Goal: Information Seeking & Learning: Learn about a topic

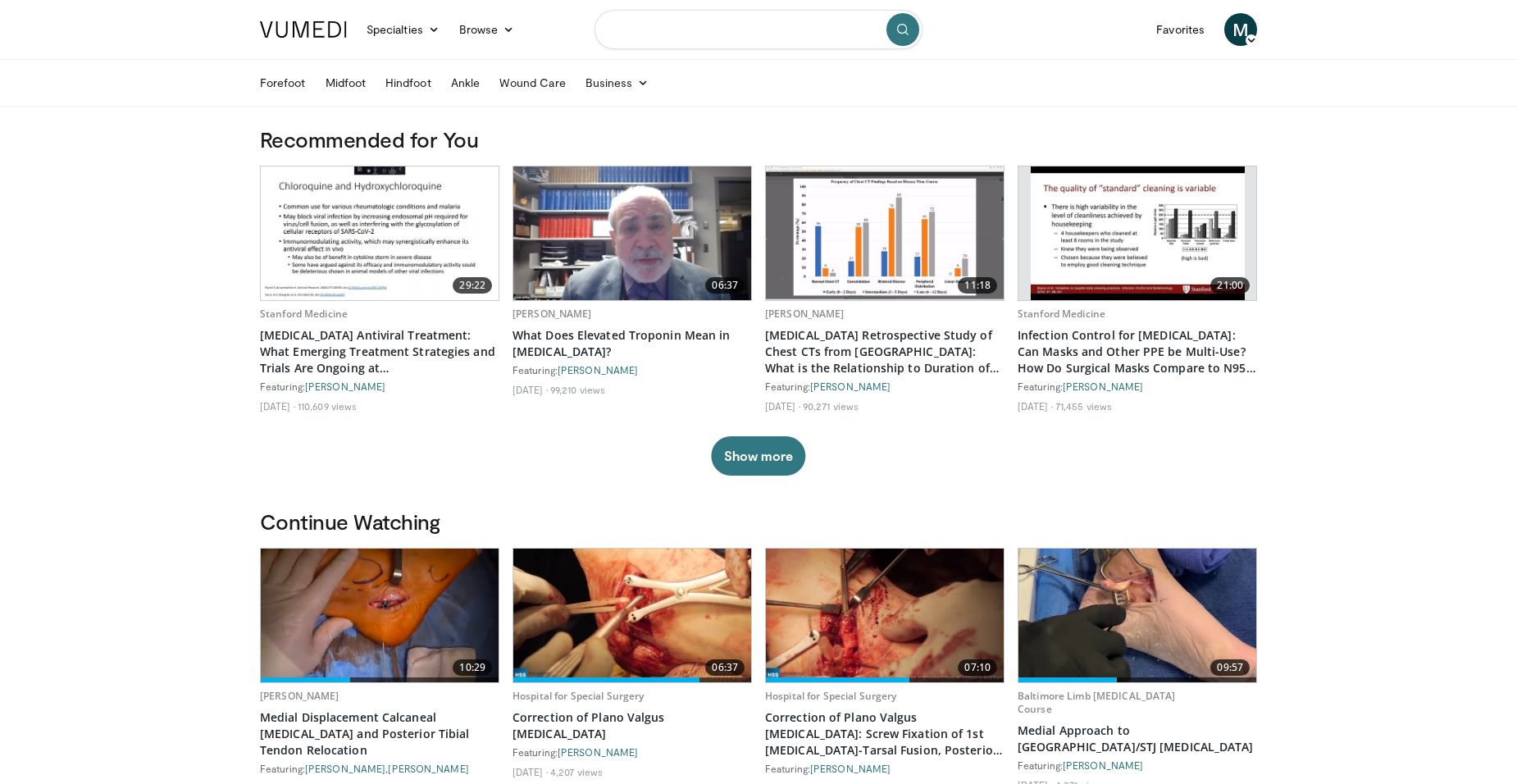
click at [749, 36] on input "Search topics, interventions" at bounding box center [758, 30] width 328 height 40
type input "**********"
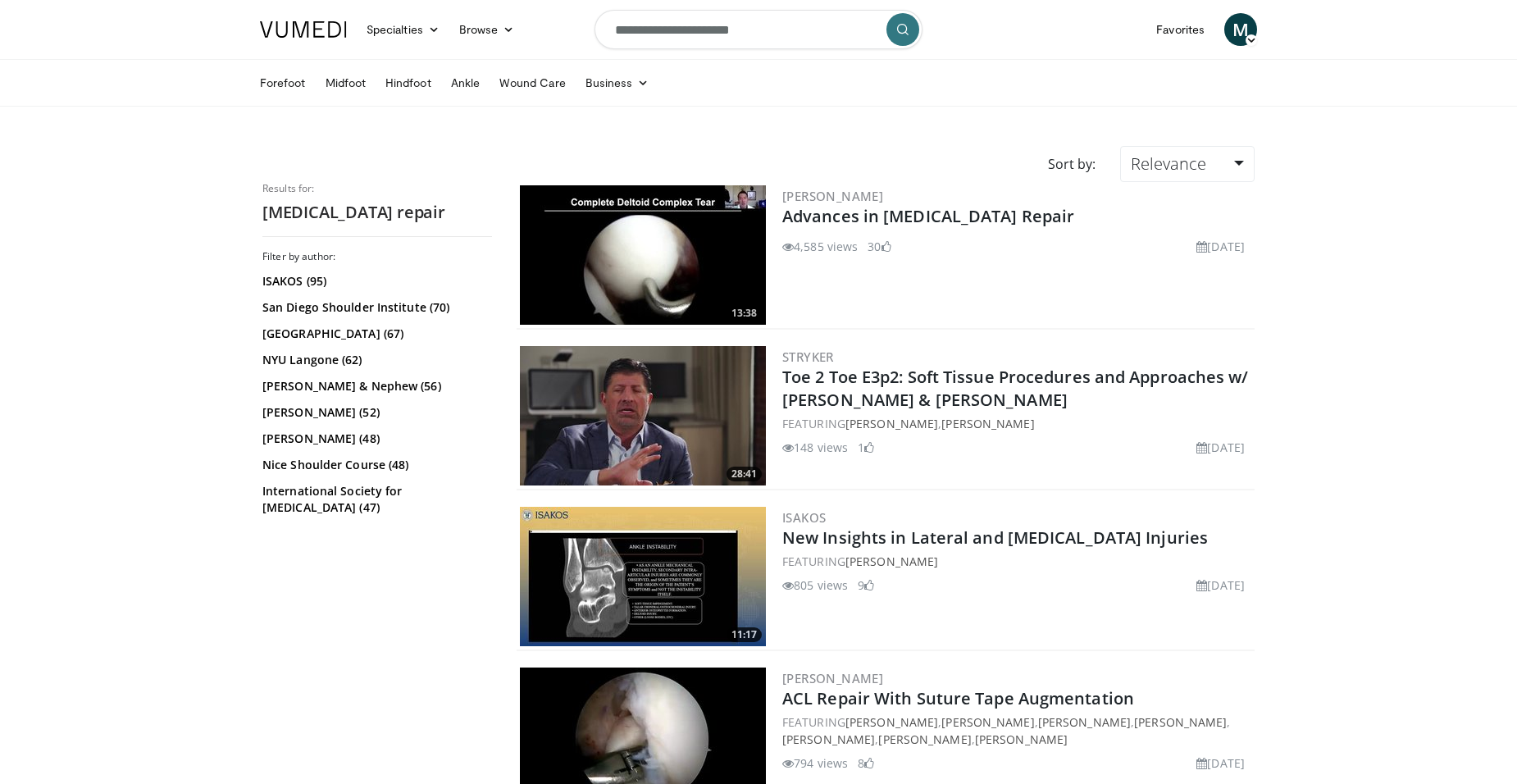
click at [461, 88] on link "Ankle" at bounding box center [466, 83] width 49 height 32
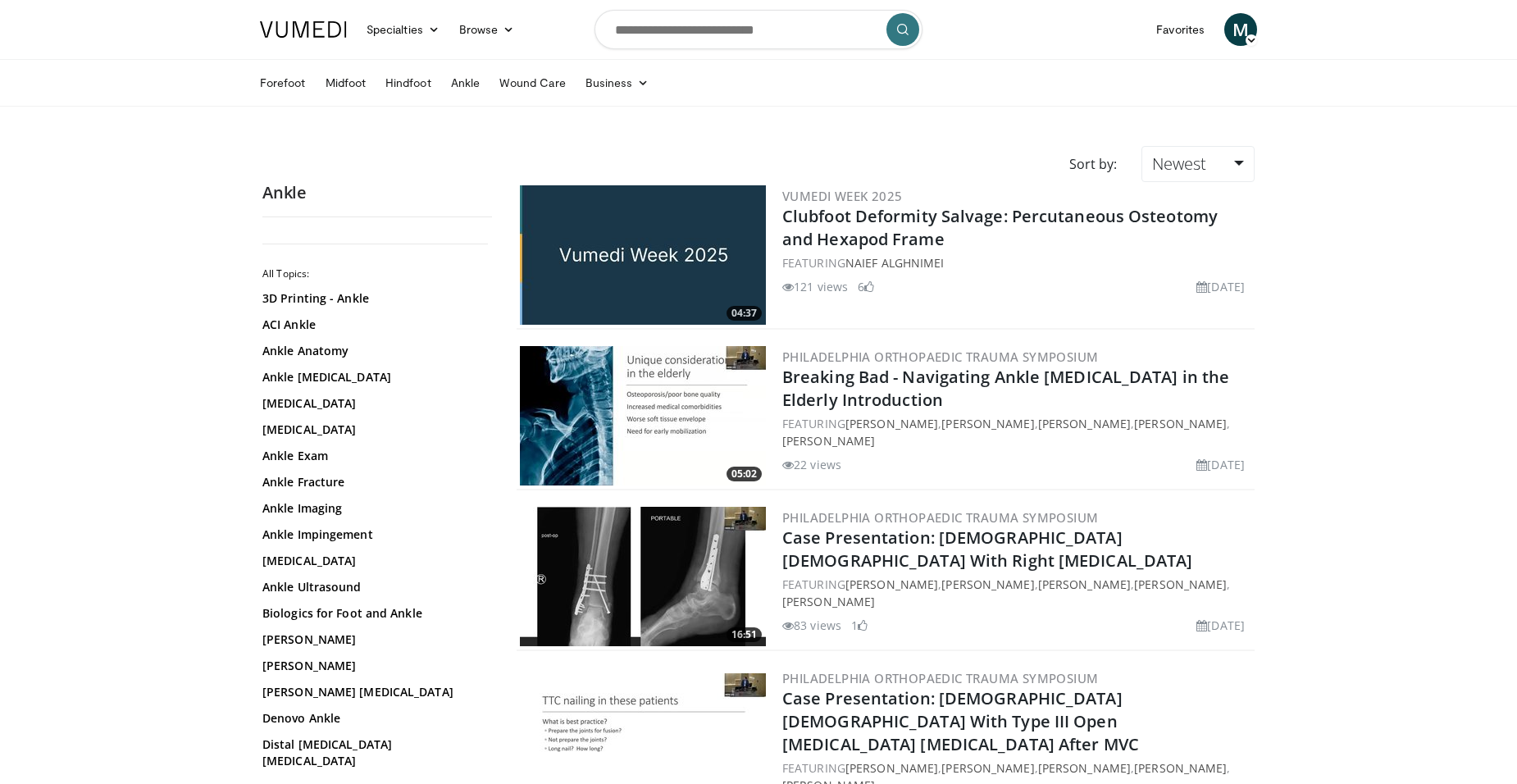
click at [337, 560] on link "[MEDICAL_DATA]" at bounding box center [373, 561] width 221 height 16
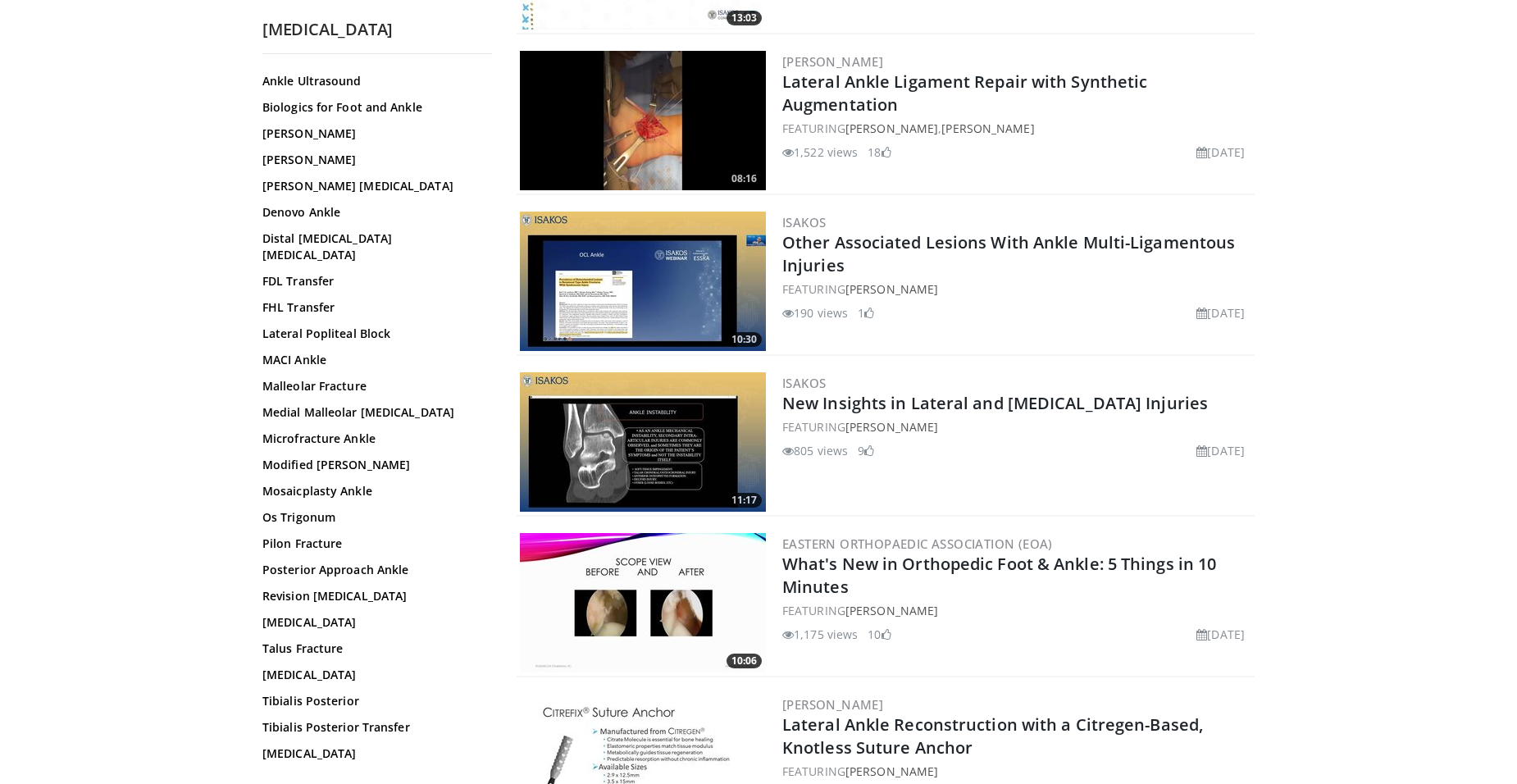
scroll to position [347, 0]
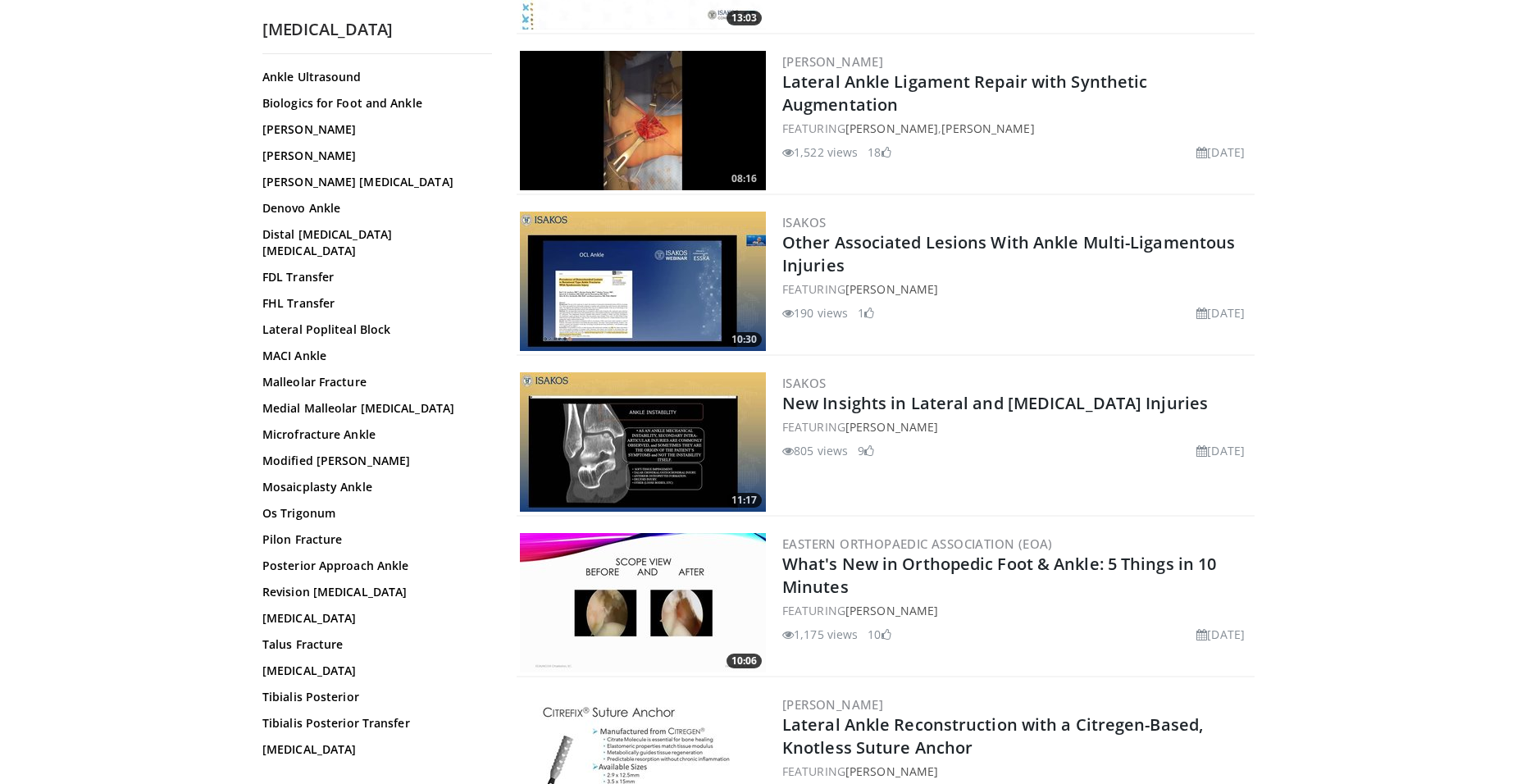
click at [320, 452] on link "Modified Brostrom" at bounding box center [373, 460] width 221 height 16
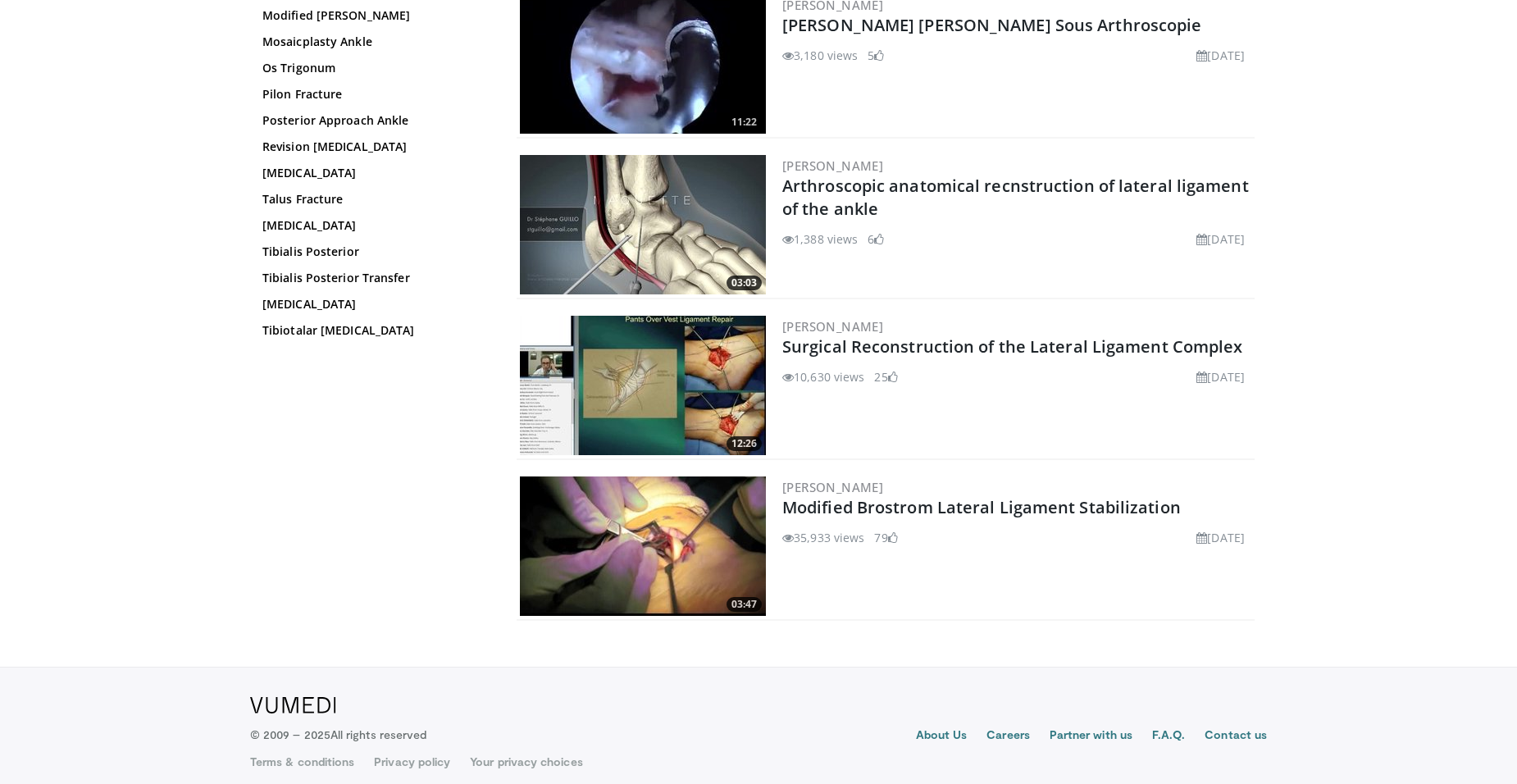
scroll to position [1007, 0]
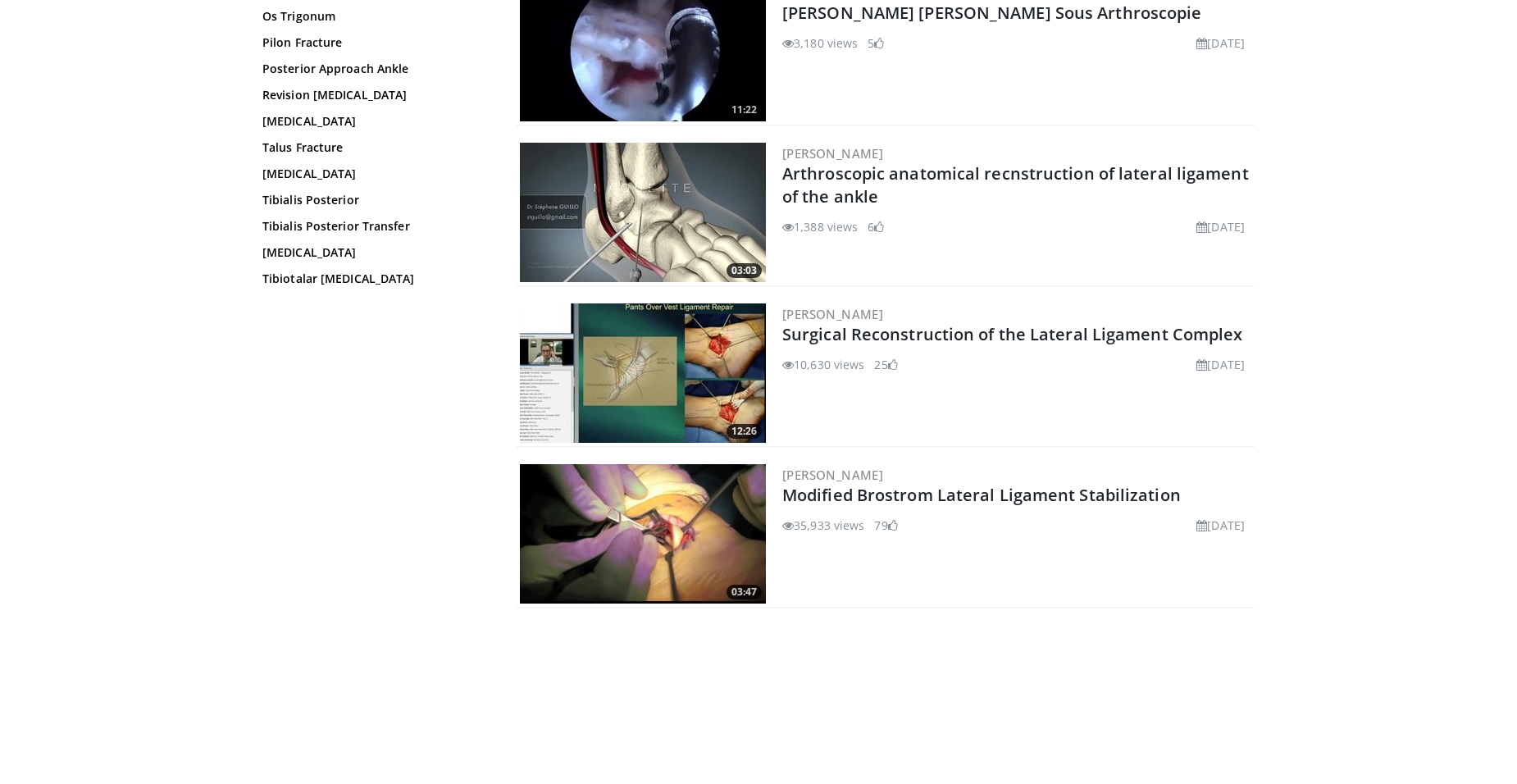
click at [706, 557] on img at bounding box center [643, 533] width 246 height 139
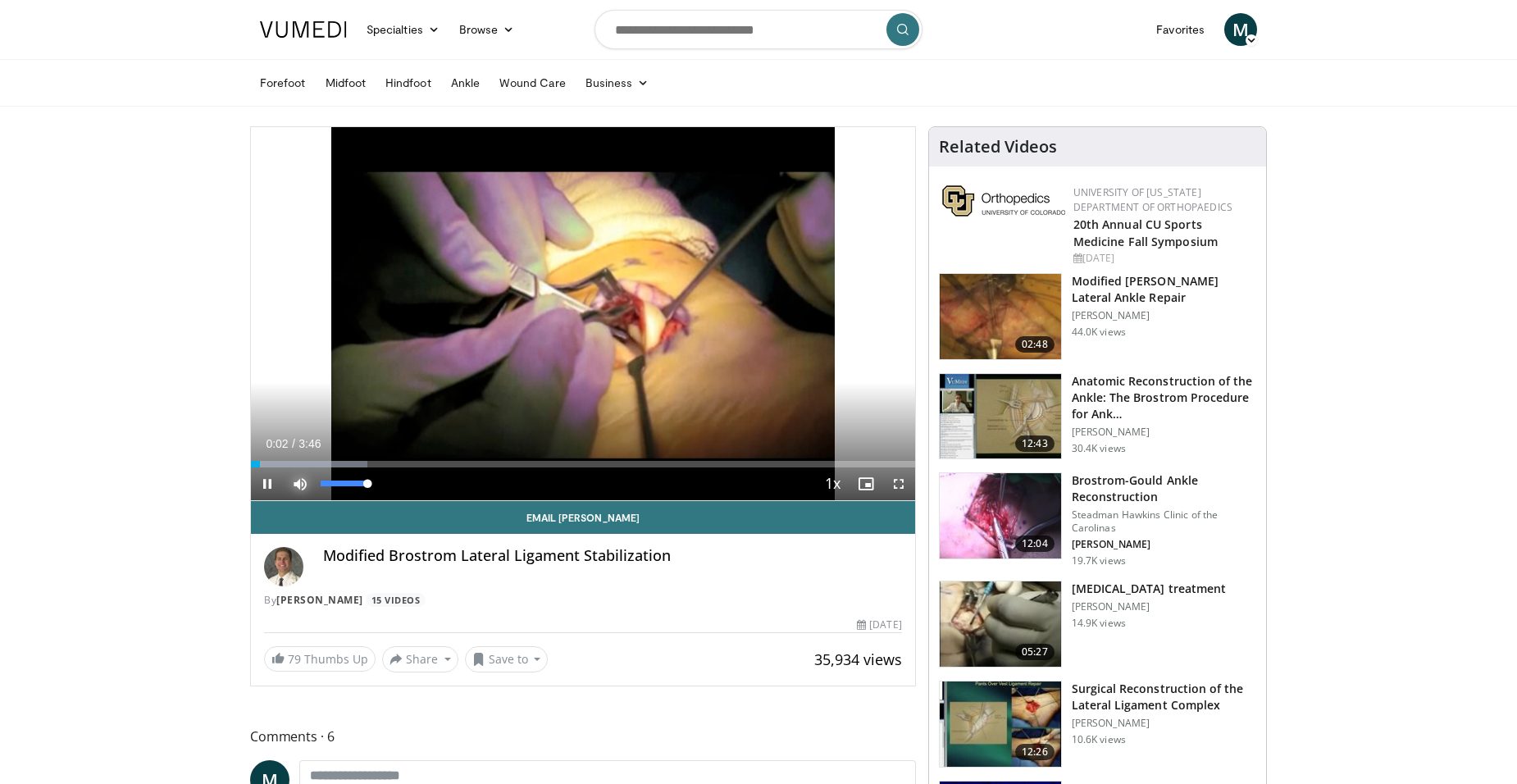
click at [298, 486] on span "Video Player" at bounding box center [299, 484] width 32 height 32
click at [323, 460] on div "Progress Bar" at bounding box center [324, 463] width 146 height 6
click at [589, 344] on div "10 seconds Tap to unmute" at bounding box center [583, 313] width 665 height 373
click at [581, 303] on icon "Video Player" at bounding box center [583, 313] width 46 height 46
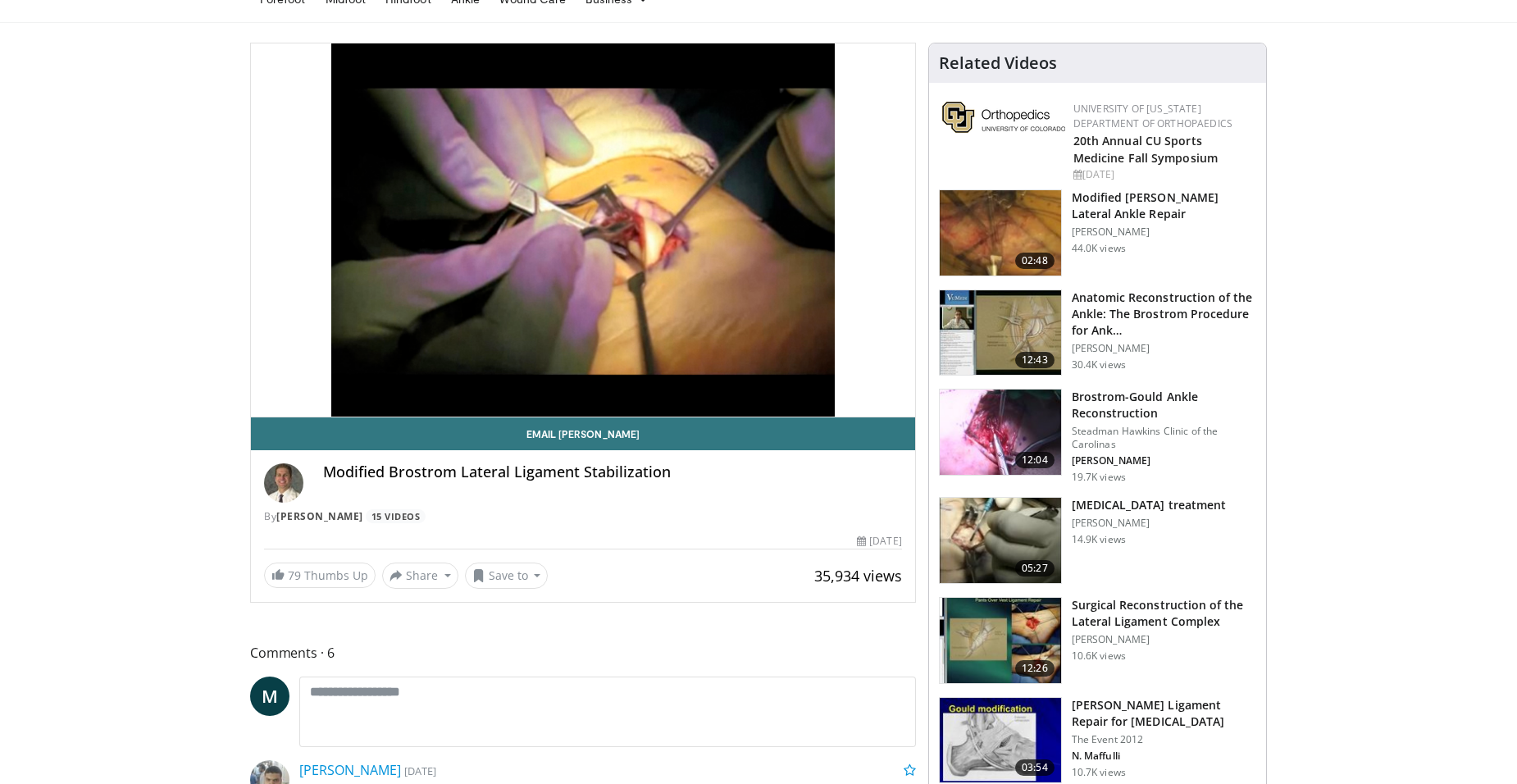
scroll to position [164, 0]
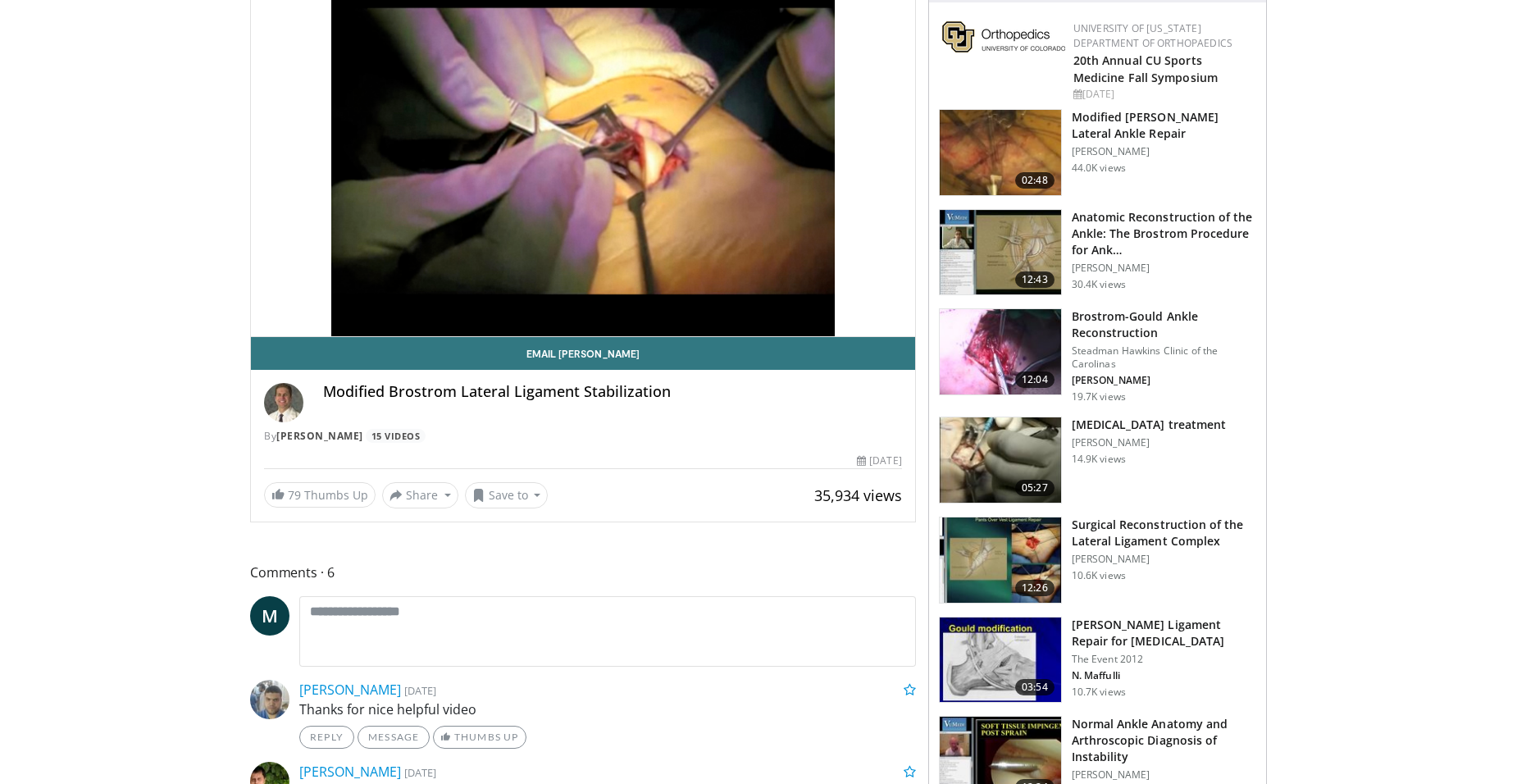
click at [1004, 428] on img at bounding box center [1000, 459] width 121 height 85
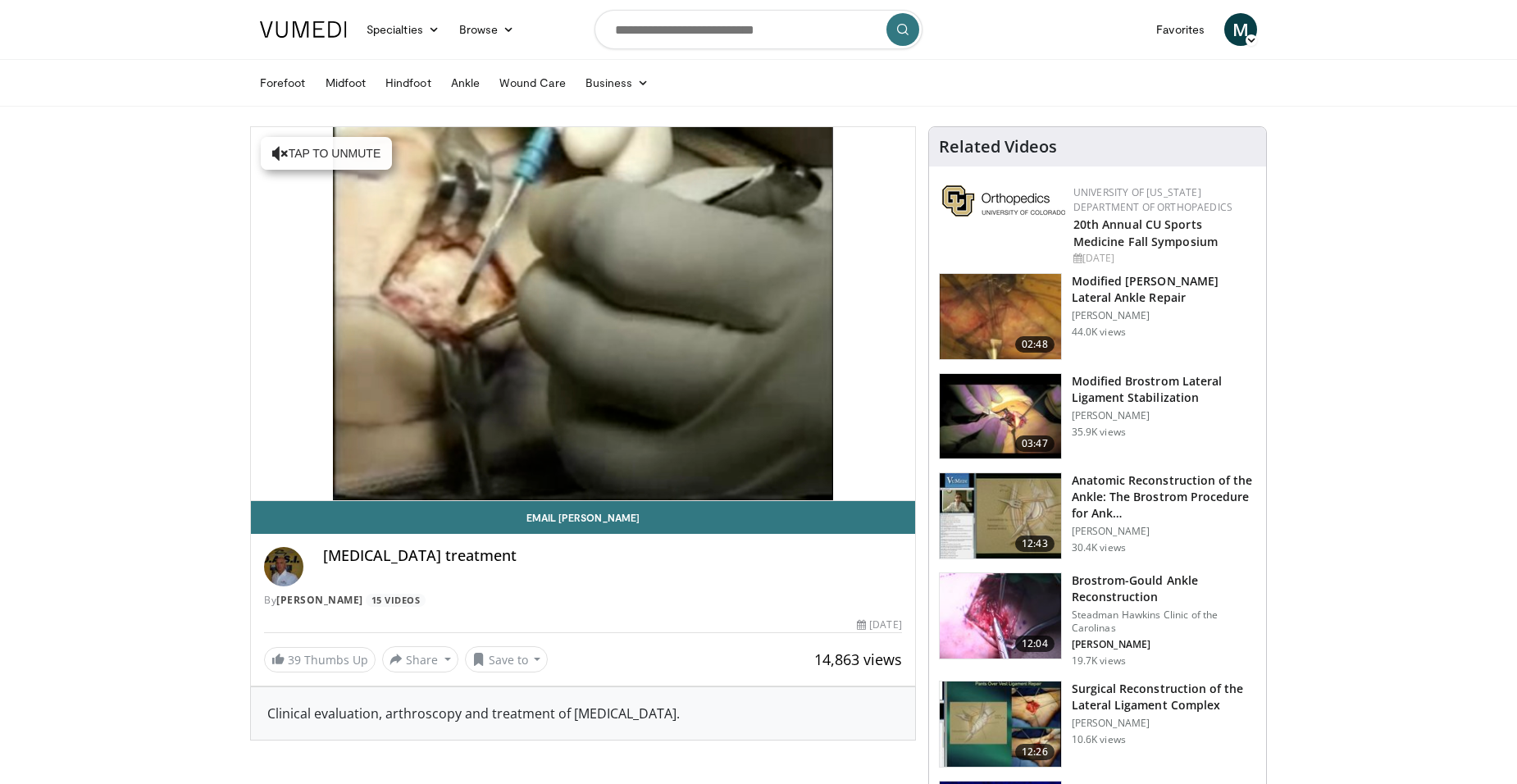
click at [404, 88] on link "Hindfoot" at bounding box center [408, 83] width 66 height 32
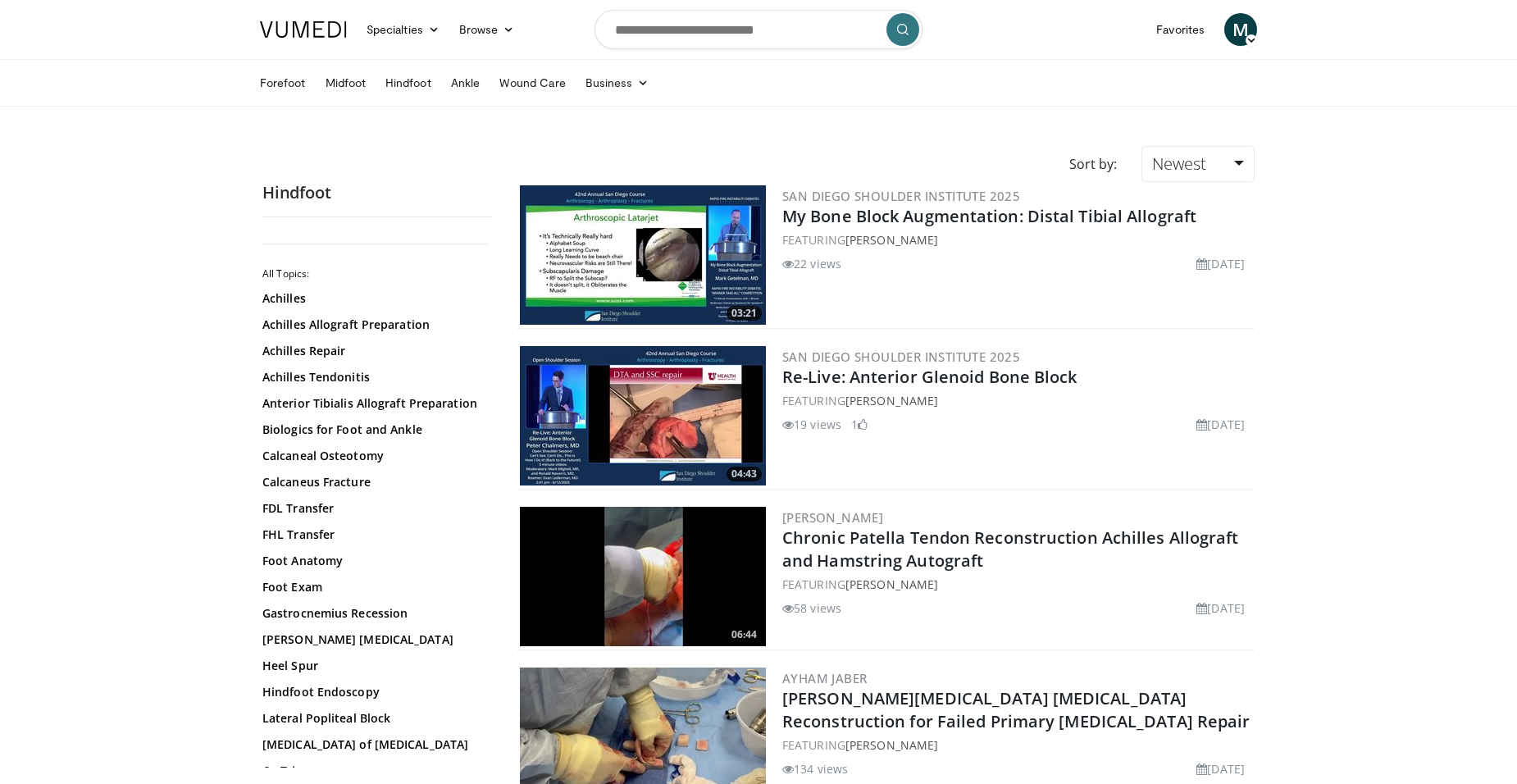
click at [325, 477] on link "Calcaneus Fracture" at bounding box center [373, 482] width 221 height 16
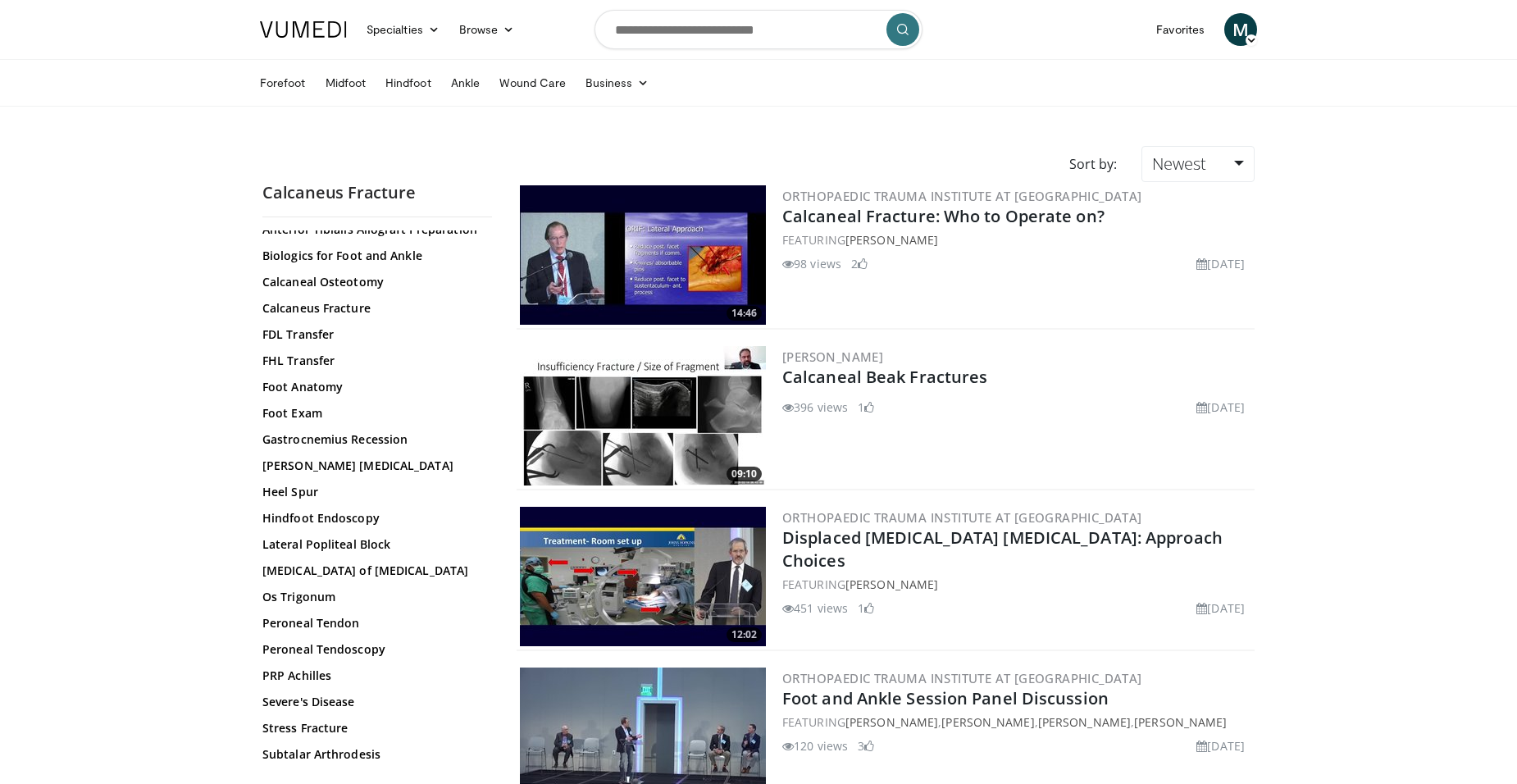
scroll to position [363, 0]
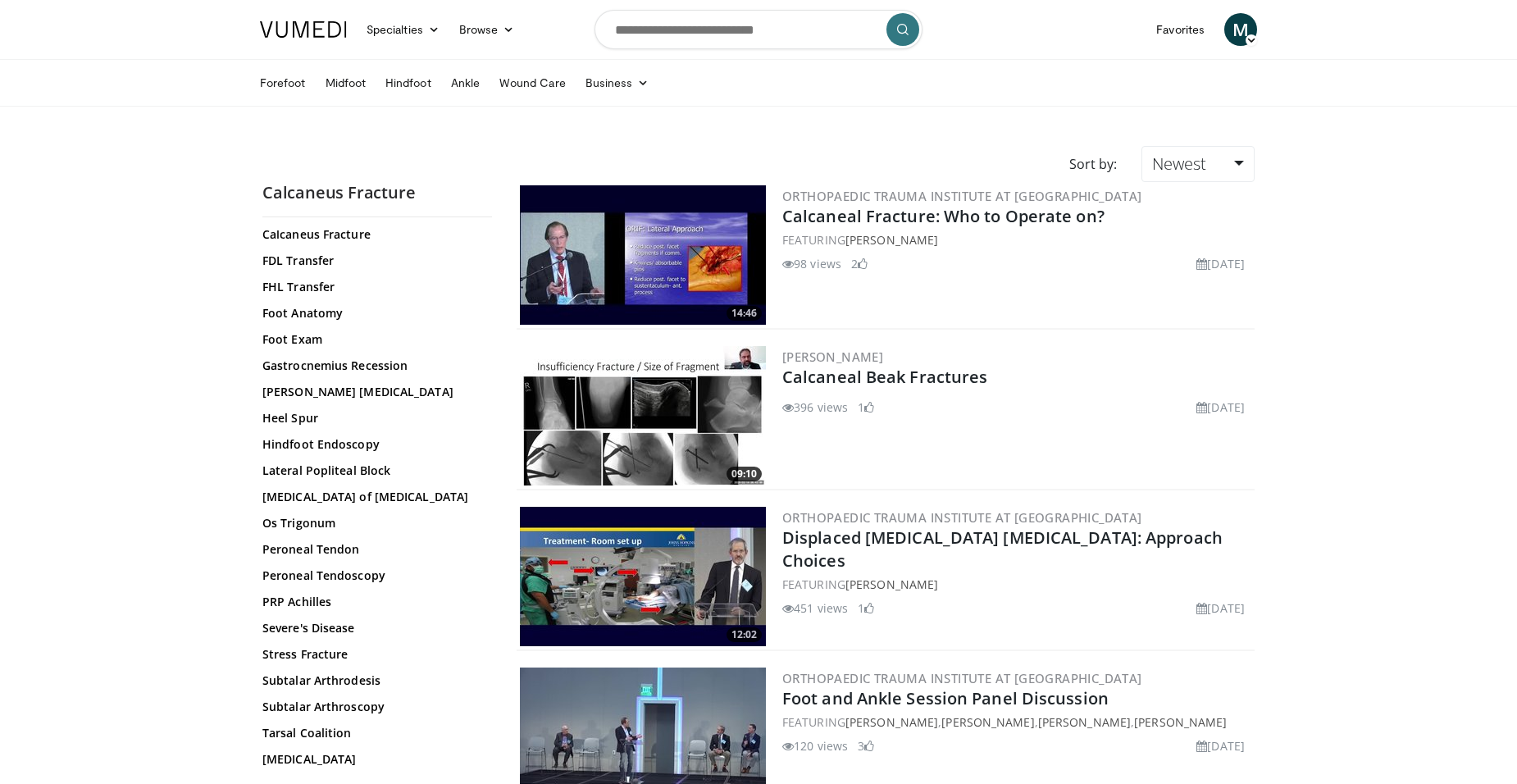
click at [308, 648] on link "Stress Fracture" at bounding box center [373, 654] width 221 height 16
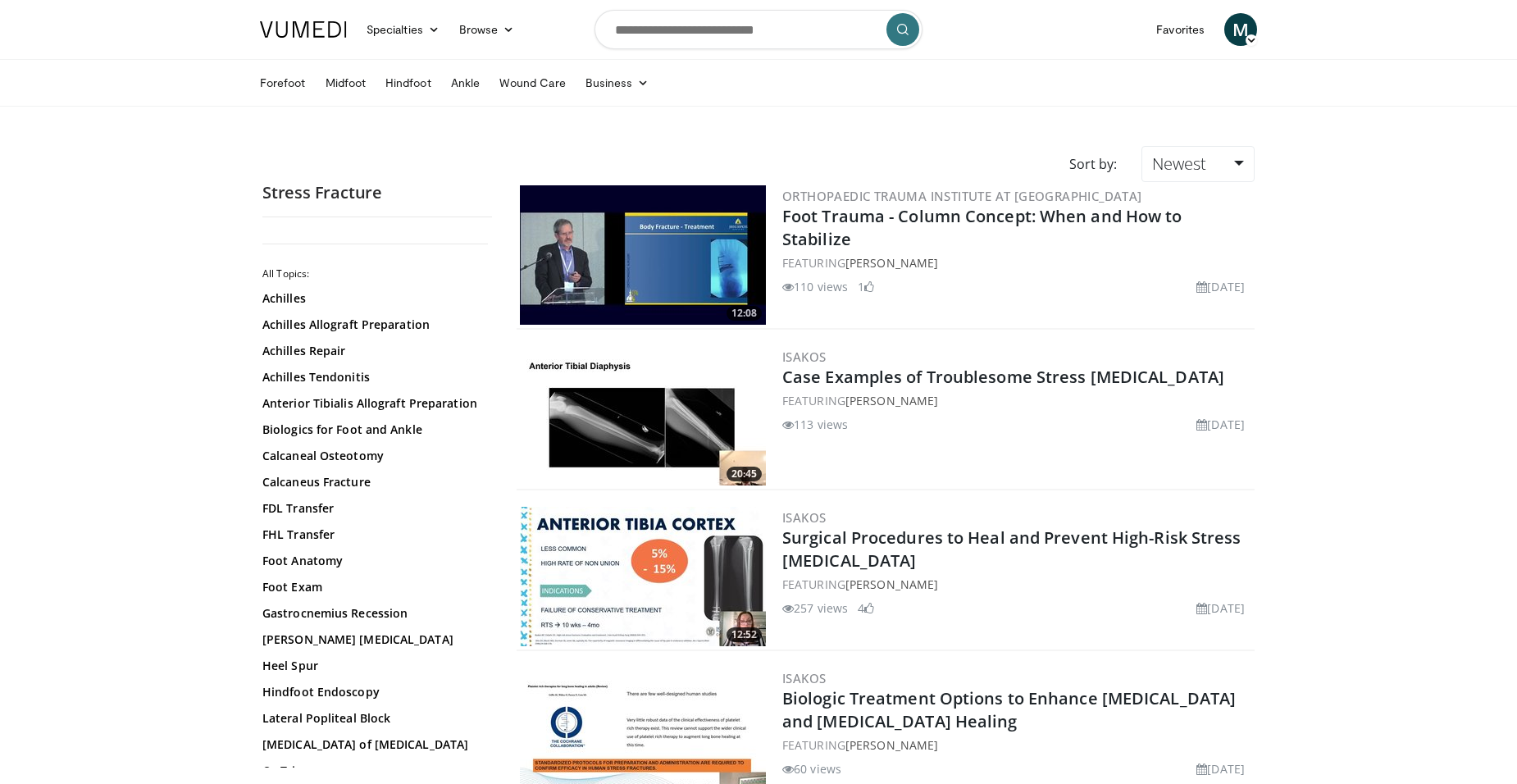
click at [456, 83] on link "Ankle" at bounding box center [466, 83] width 49 height 32
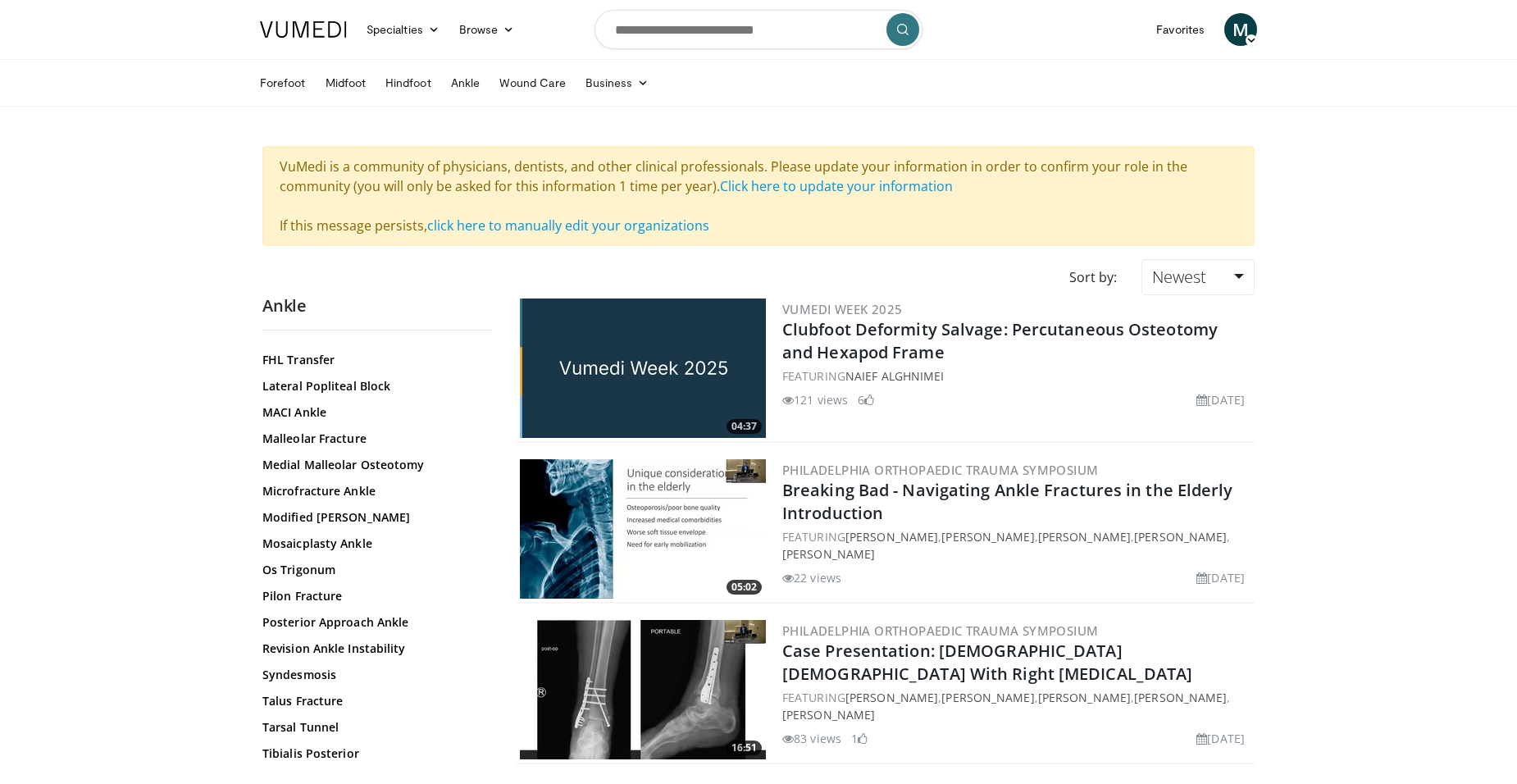
scroll to position [574, 0]
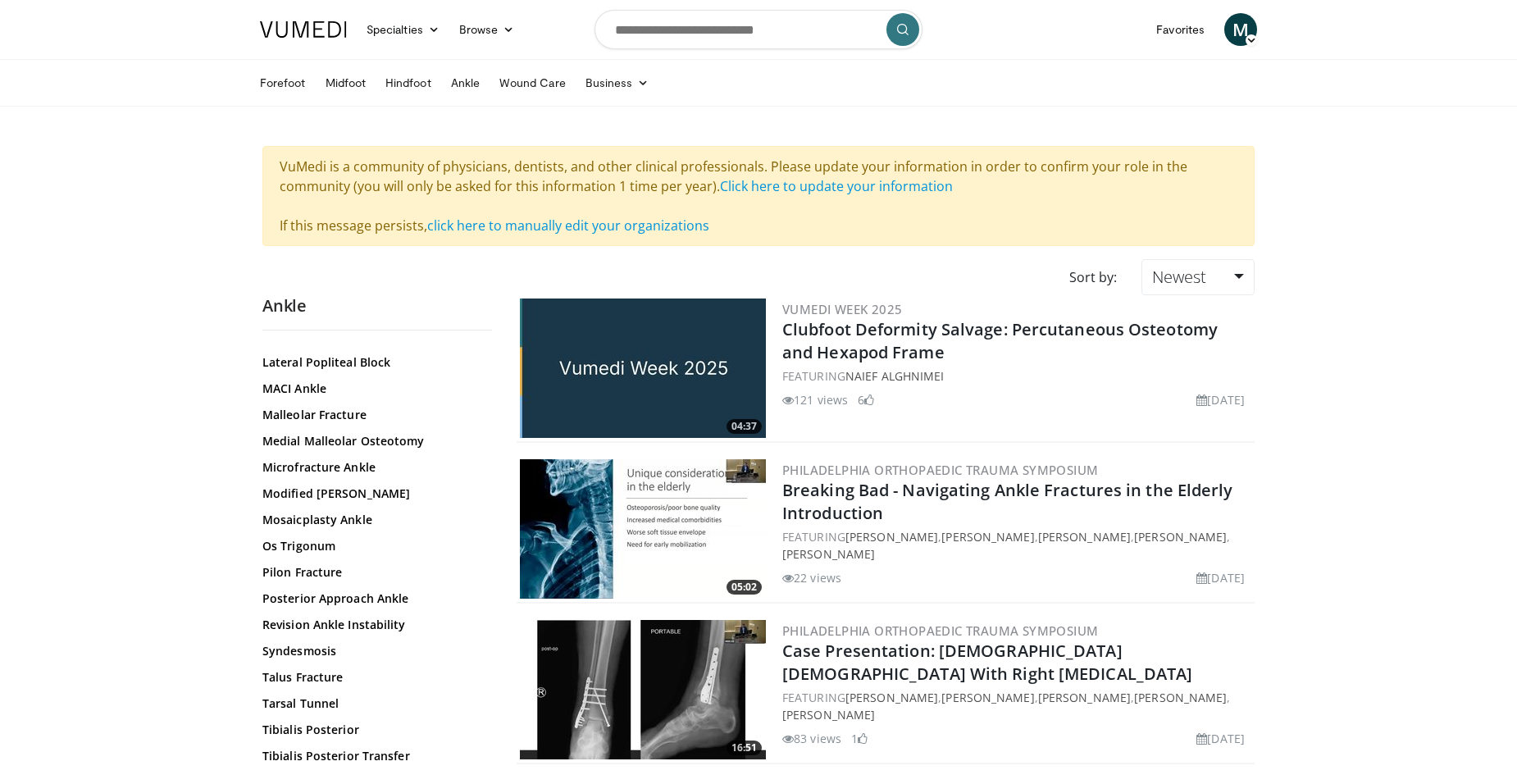
click at [331, 494] on link "Modified Brostrom" at bounding box center [373, 494] width 221 height 16
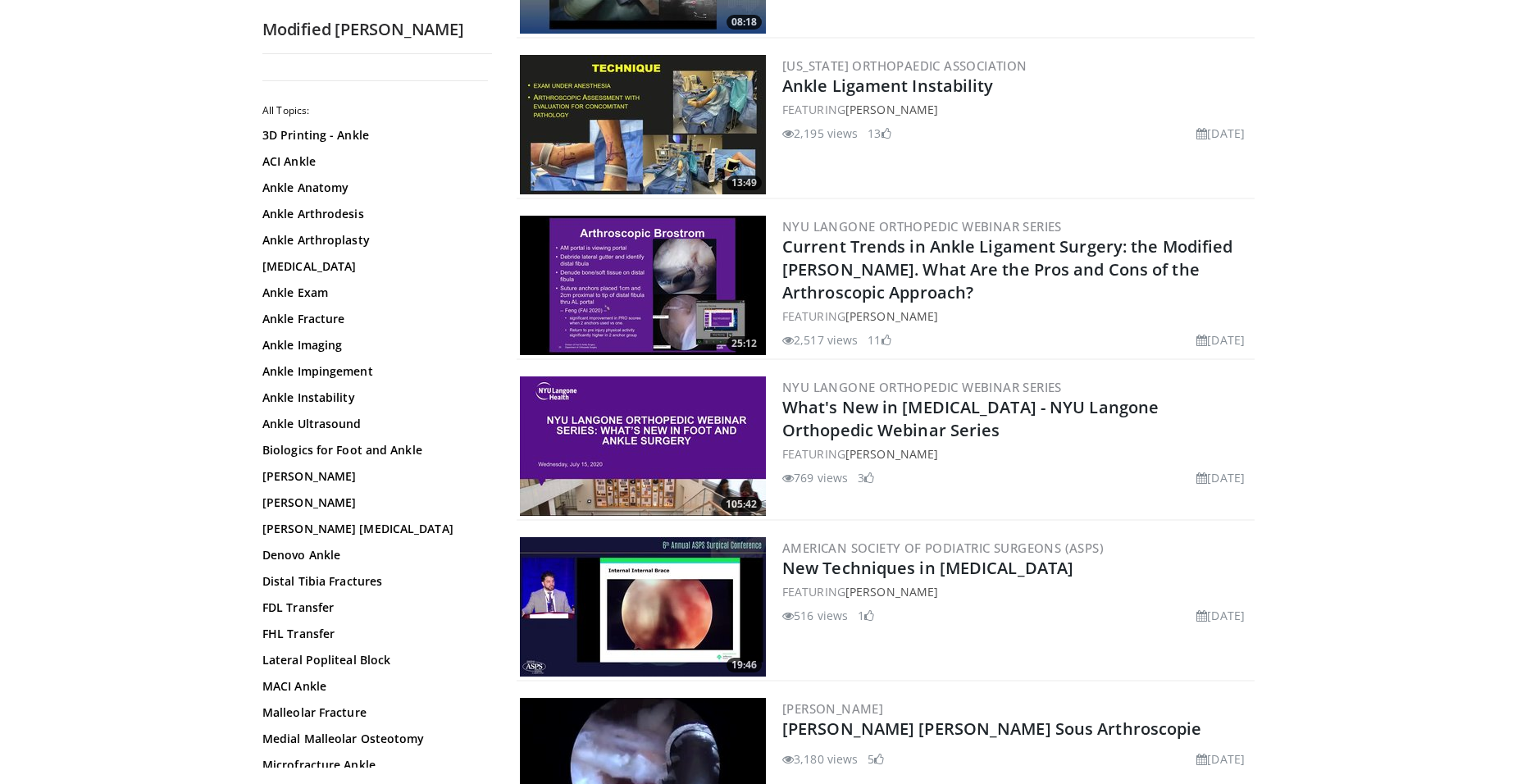
scroll to position [410, 0]
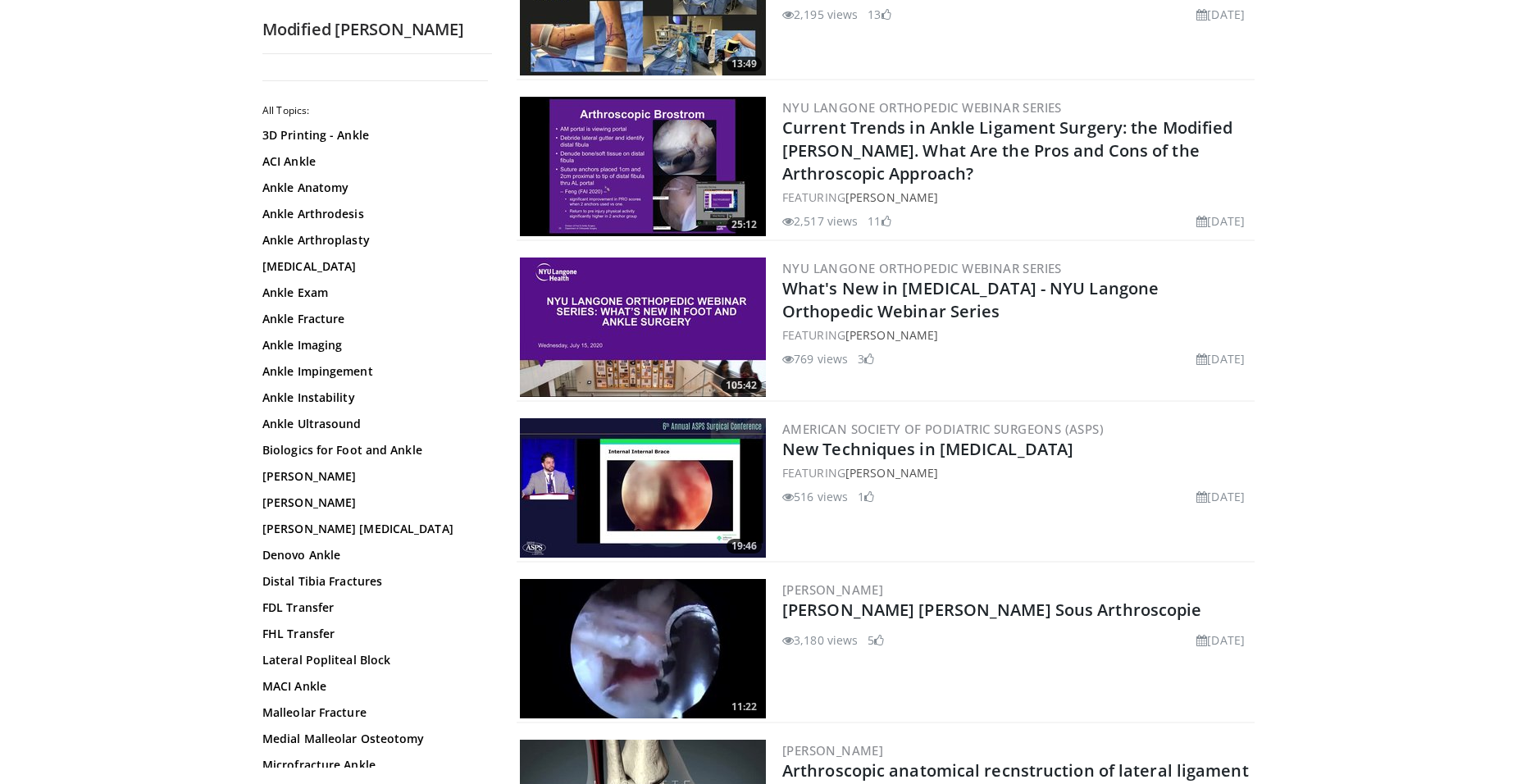
click at [713, 486] on img at bounding box center [643, 487] width 246 height 139
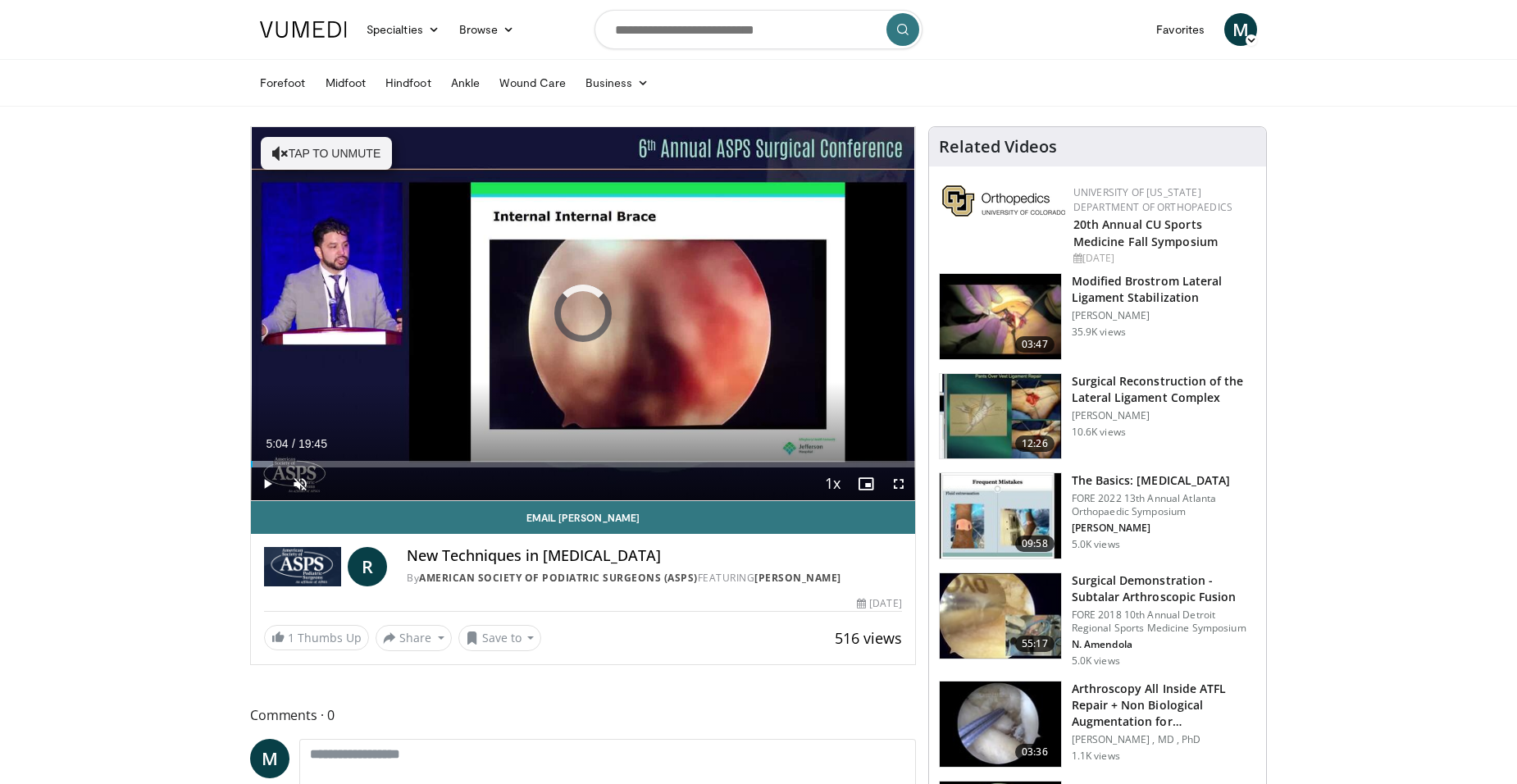
click at [422, 460] on div "Loaded : 3.34% 00:03 05:04" at bounding box center [583, 463] width 665 height 6
click at [390, 460] on div "Loaded : 30.40% 05:06 04:08" at bounding box center [583, 463] width 665 height 6
click at [320, 456] on div "Loaded : 26.77% 02:04 02:04" at bounding box center [583, 459] width 665 height 15
click at [303, 467] on div "Loaded : 15.89% 02:08 01:33" at bounding box center [583, 463] width 665 height 6
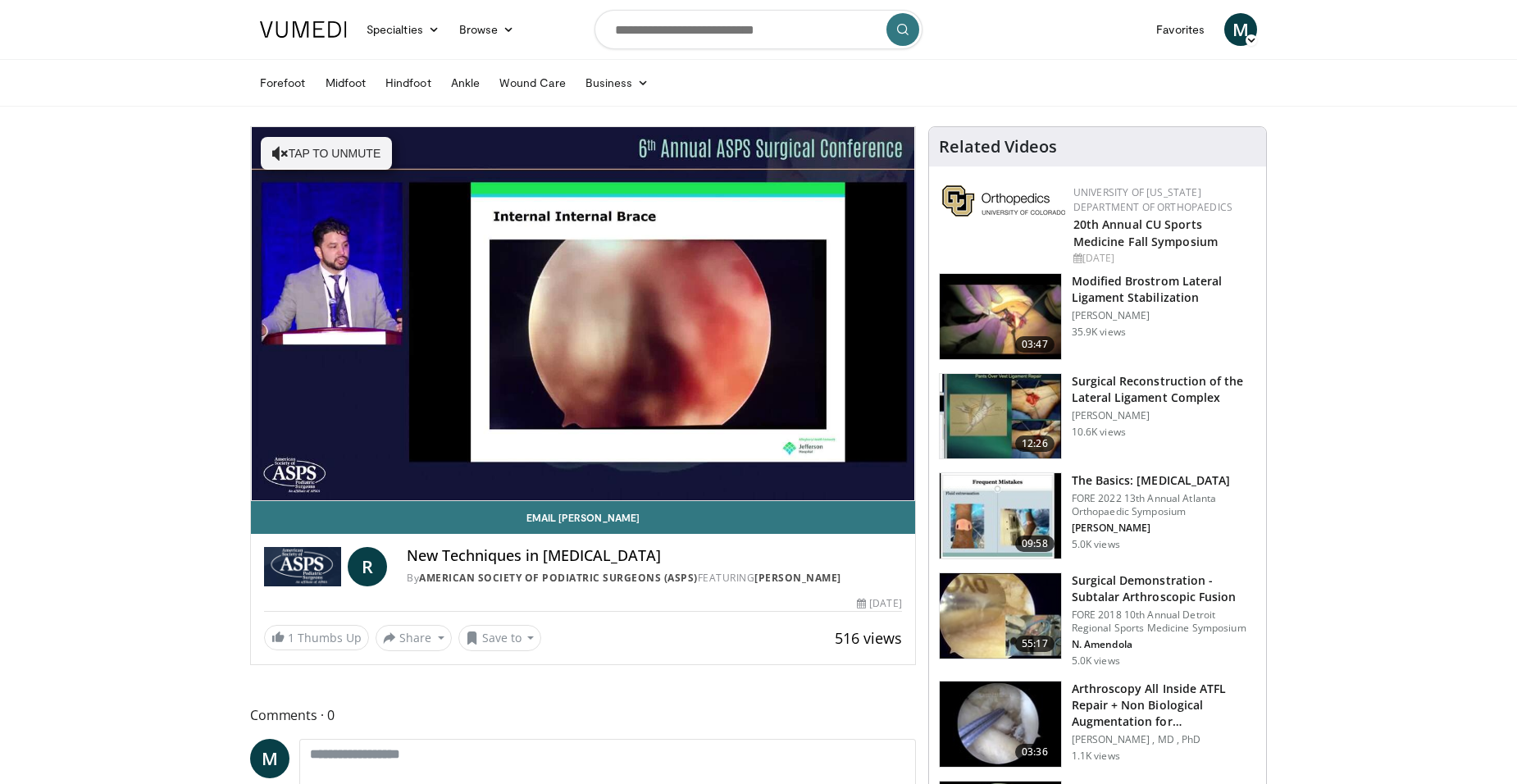
click at [1133, 388] on h3 "Surgical Reconstruction of the Lateral Ligament Complex" at bounding box center [1164, 389] width 184 height 32
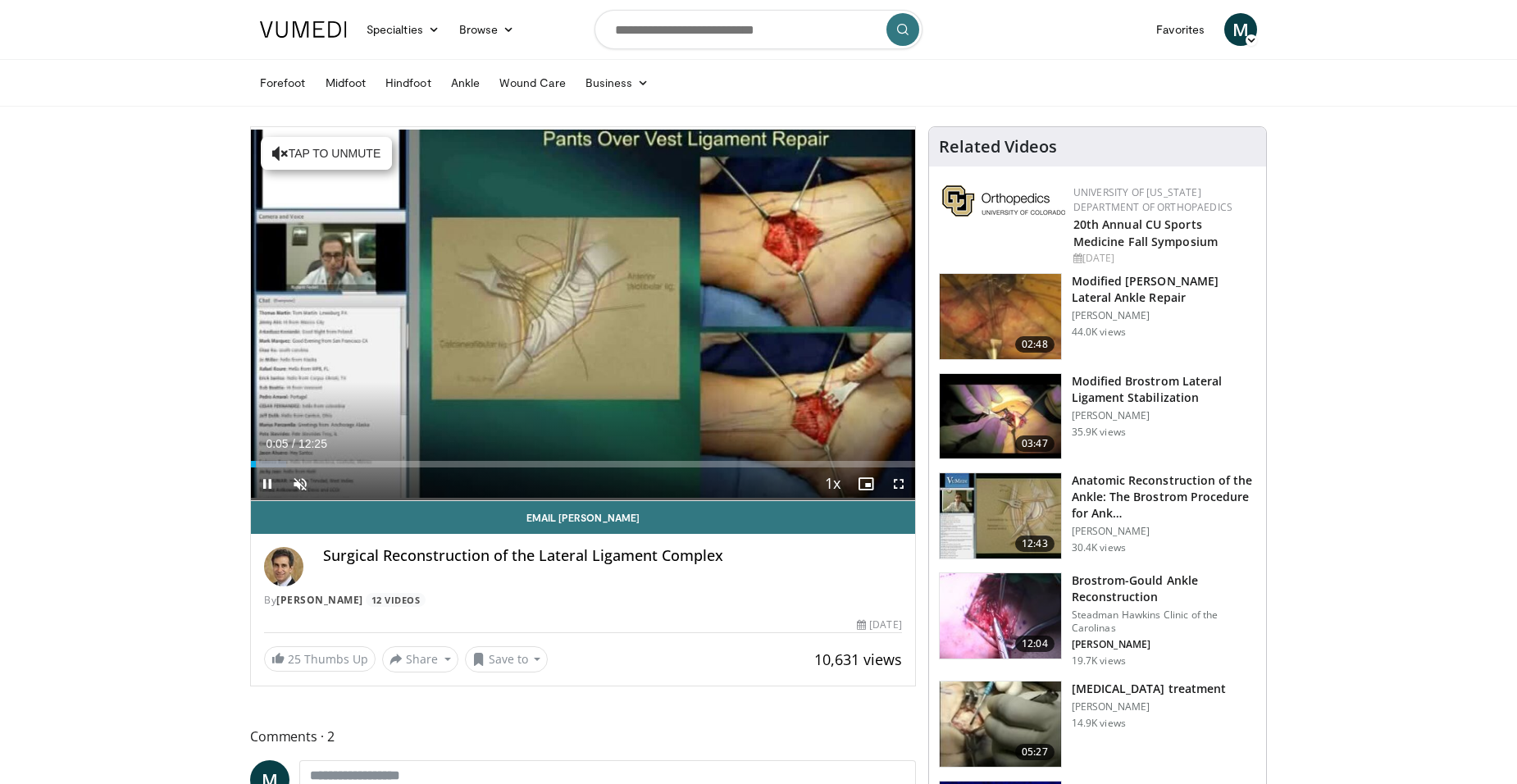
click at [618, 464] on div "Loaded : 5.37% 00:05 06:51" at bounding box center [583, 463] width 665 height 6
click at [642, 462] on div "Progress Bar" at bounding box center [646, 463] width 58 height 6
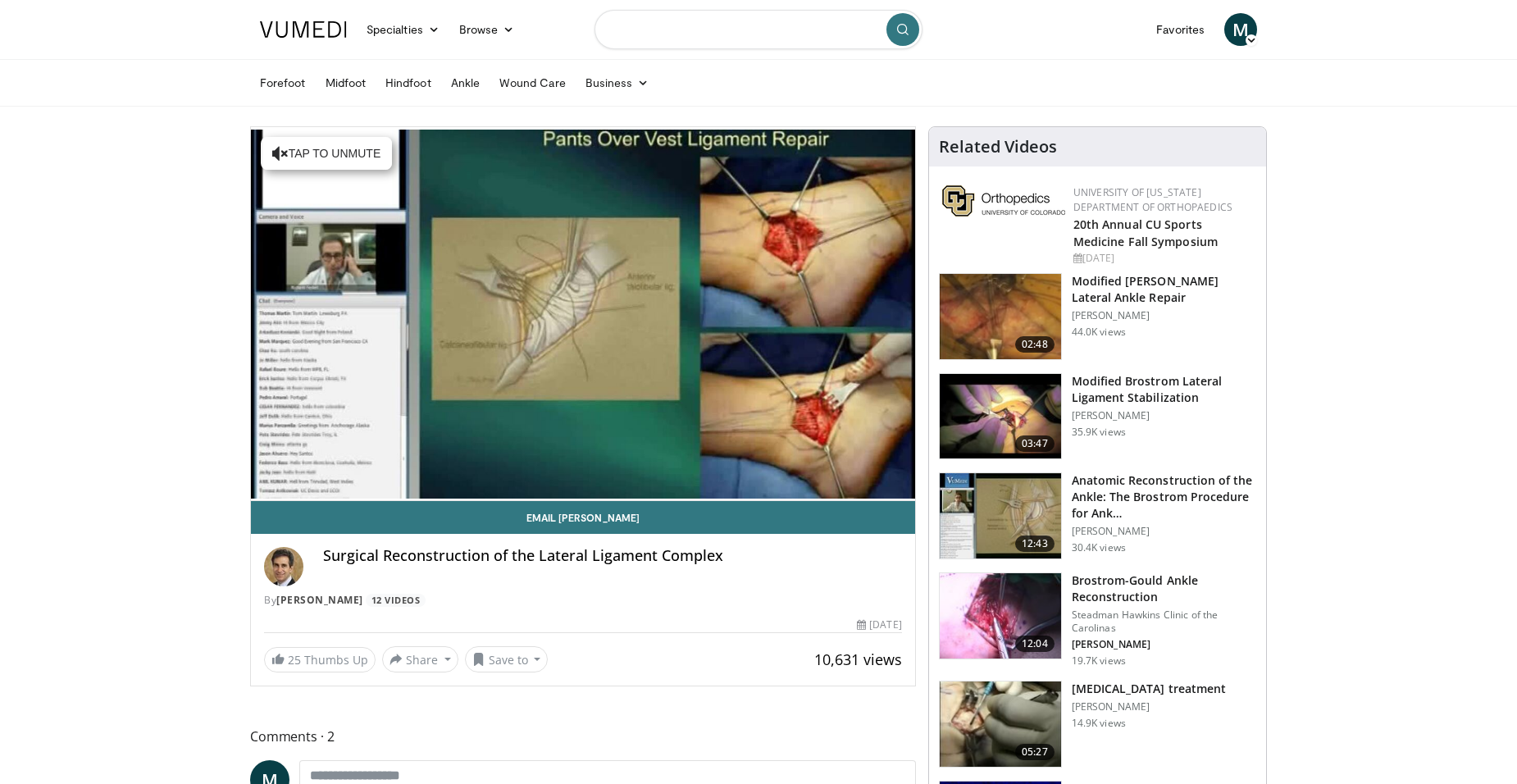
click at [745, 40] on input "Search topics, interventions" at bounding box center [758, 30] width 328 height 40
type input "**********"
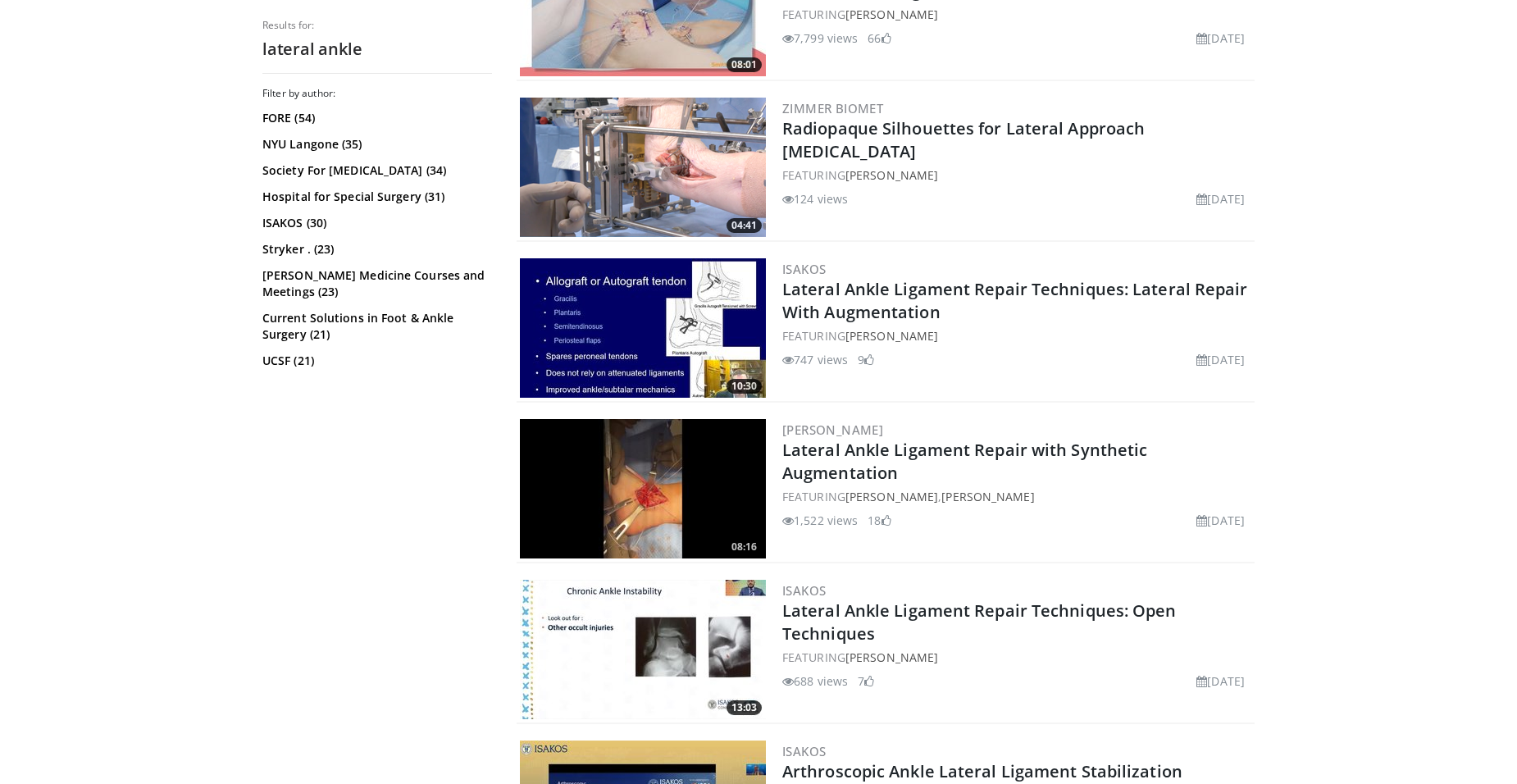
scroll to position [410, 0]
click at [889, 468] on link "Lateral Ankle Ligament Repair with Synthetic Augmentation" at bounding box center [965, 460] width 365 height 45
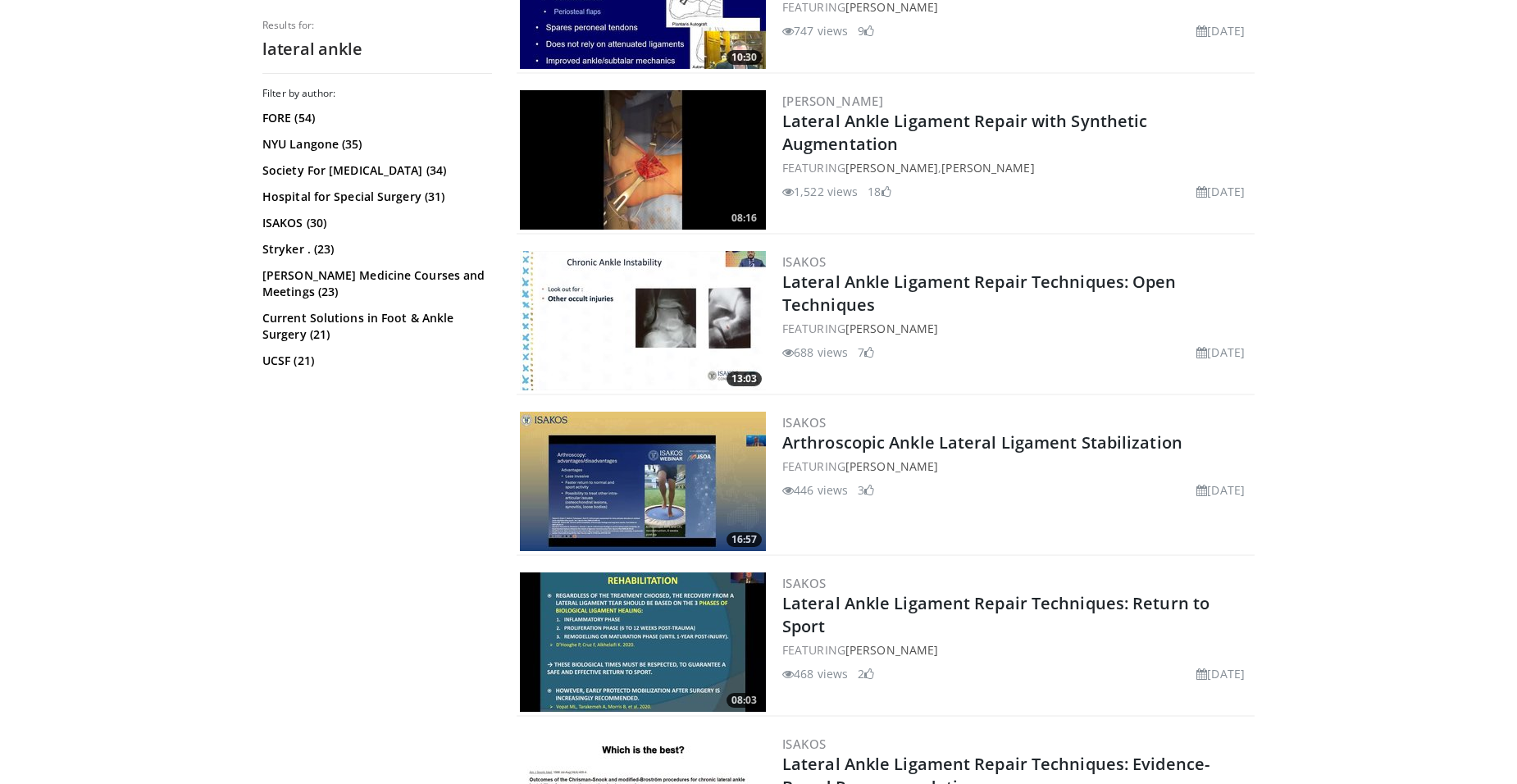
scroll to position [1230, 0]
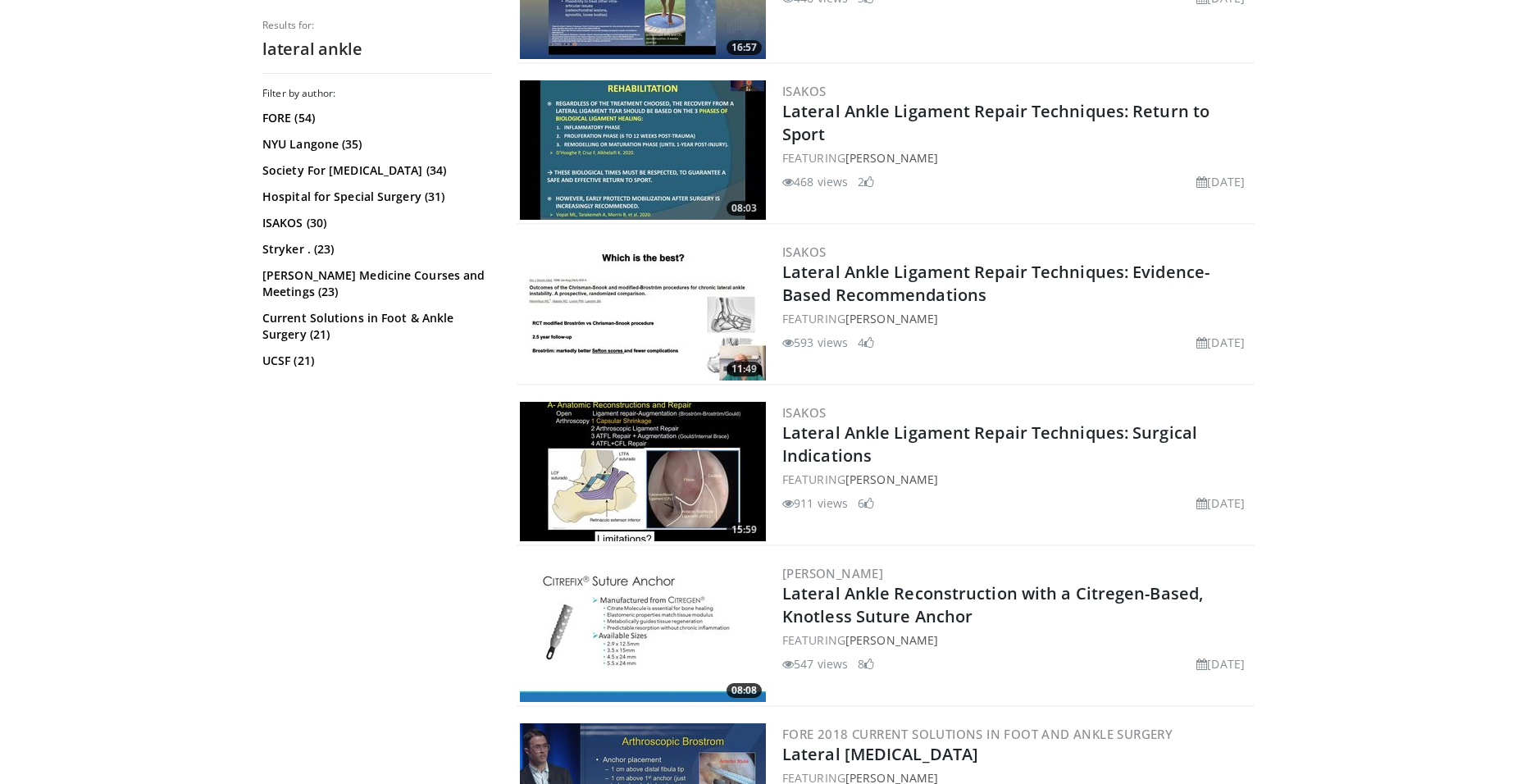
click at [721, 478] on img at bounding box center [643, 471] width 246 height 139
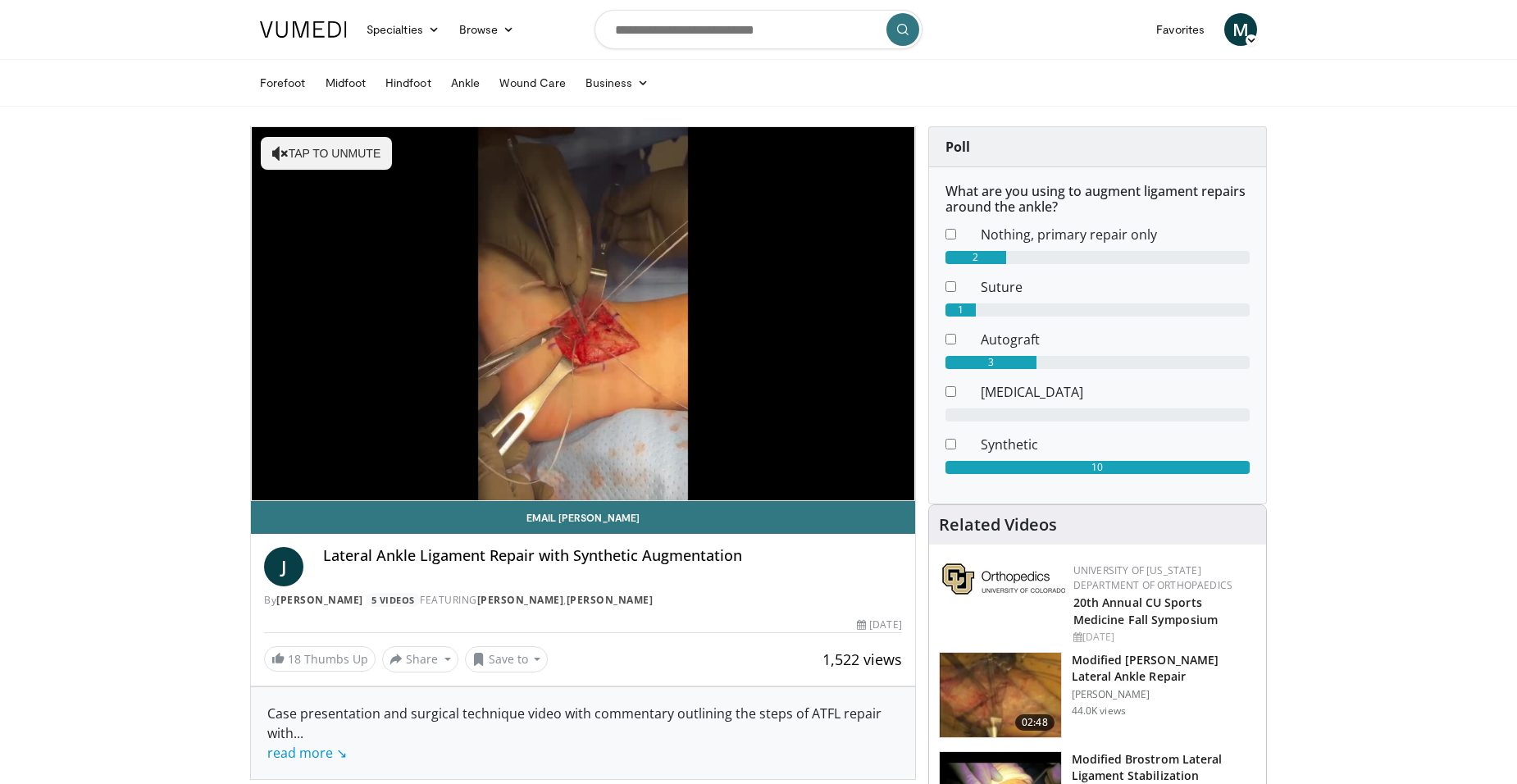
click at [314, 462] on video-js "**********" at bounding box center [583, 314] width 665 height 374
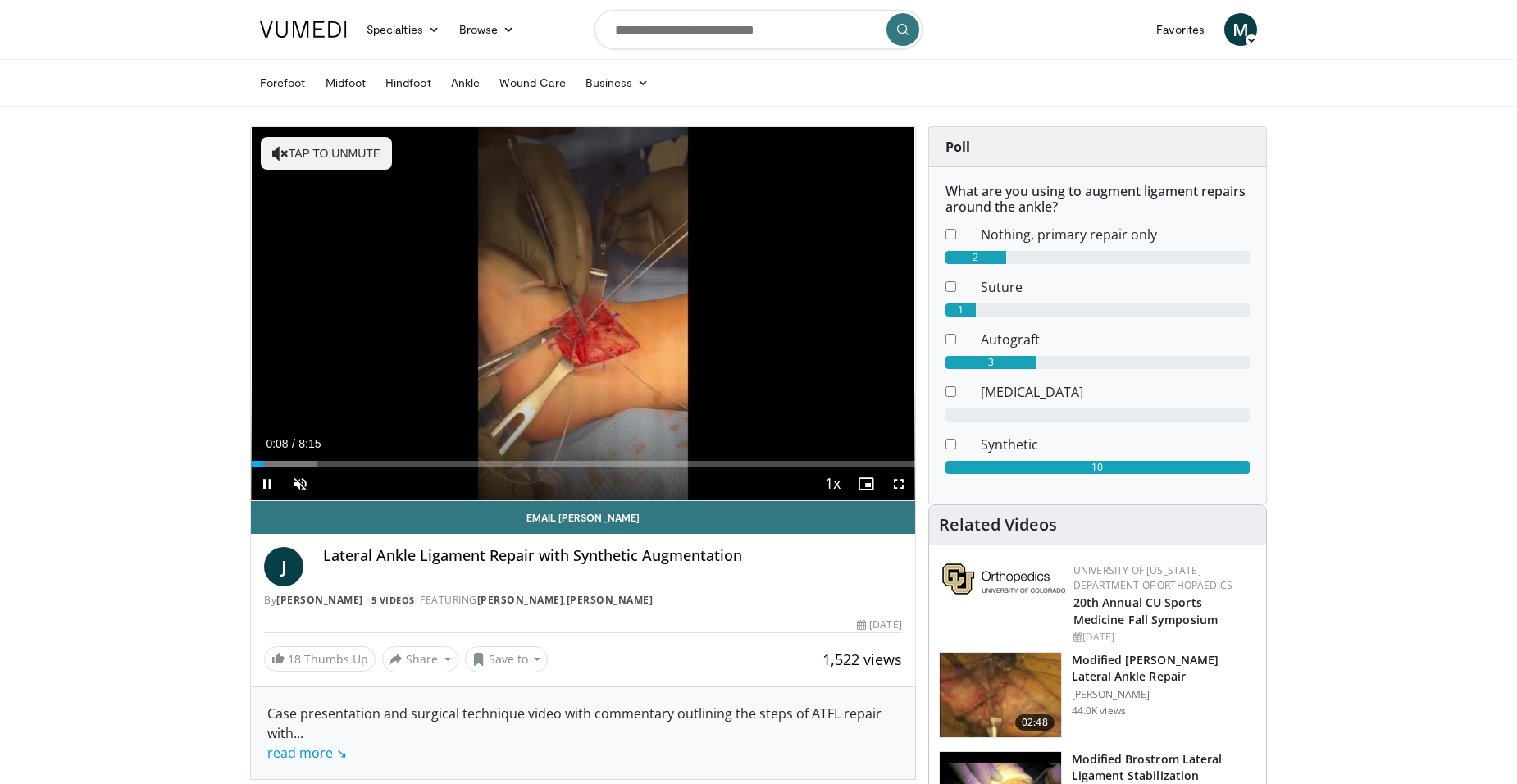
click at [315, 465] on div "Progress Bar" at bounding box center [284, 463] width 67 height 6
click at [308, 465] on div "Loaded : 18.18% 0:48 0:42" at bounding box center [583, 463] width 665 height 6
drag, startPoint x: 897, startPoint y: 484, endPoint x: 940, endPoint y: 543, distance: 73.0
click at [897, 484] on span "Video Player" at bounding box center [898, 484] width 32 height 32
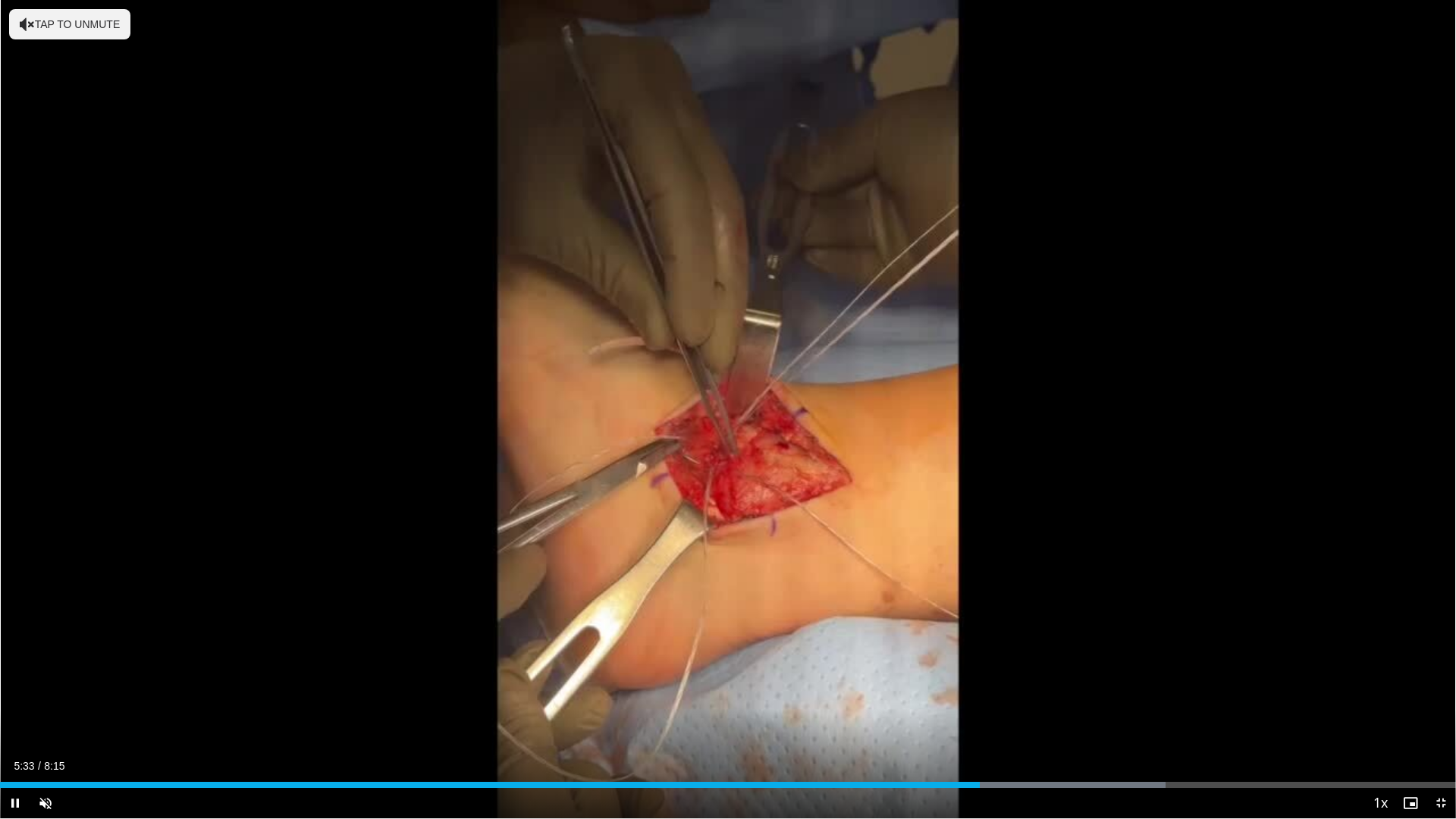
click at [726, 539] on div "10 seconds Tap to unmute" at bounding box center [728, 409] width 1456 height 818
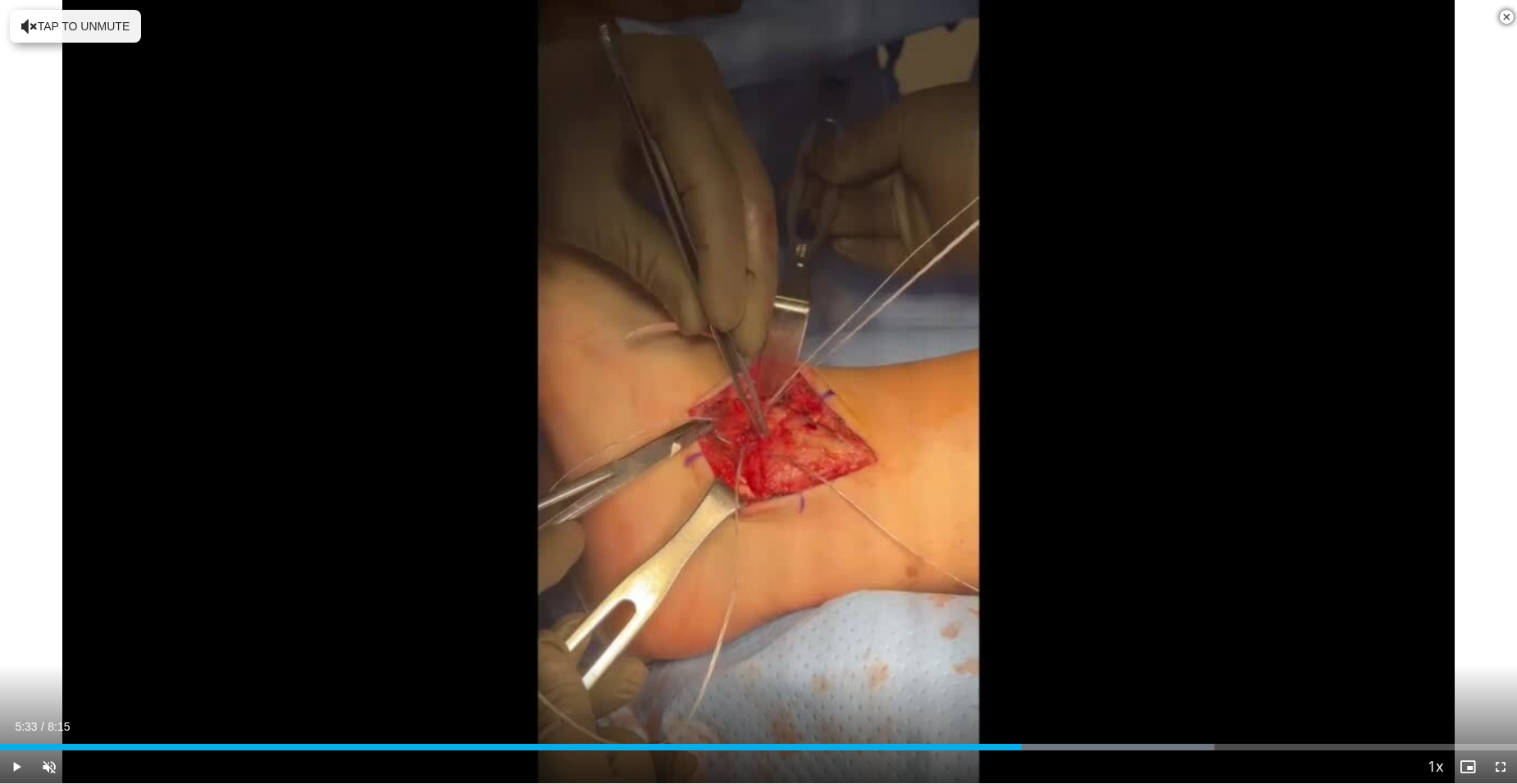
scroll to position [902, 0]
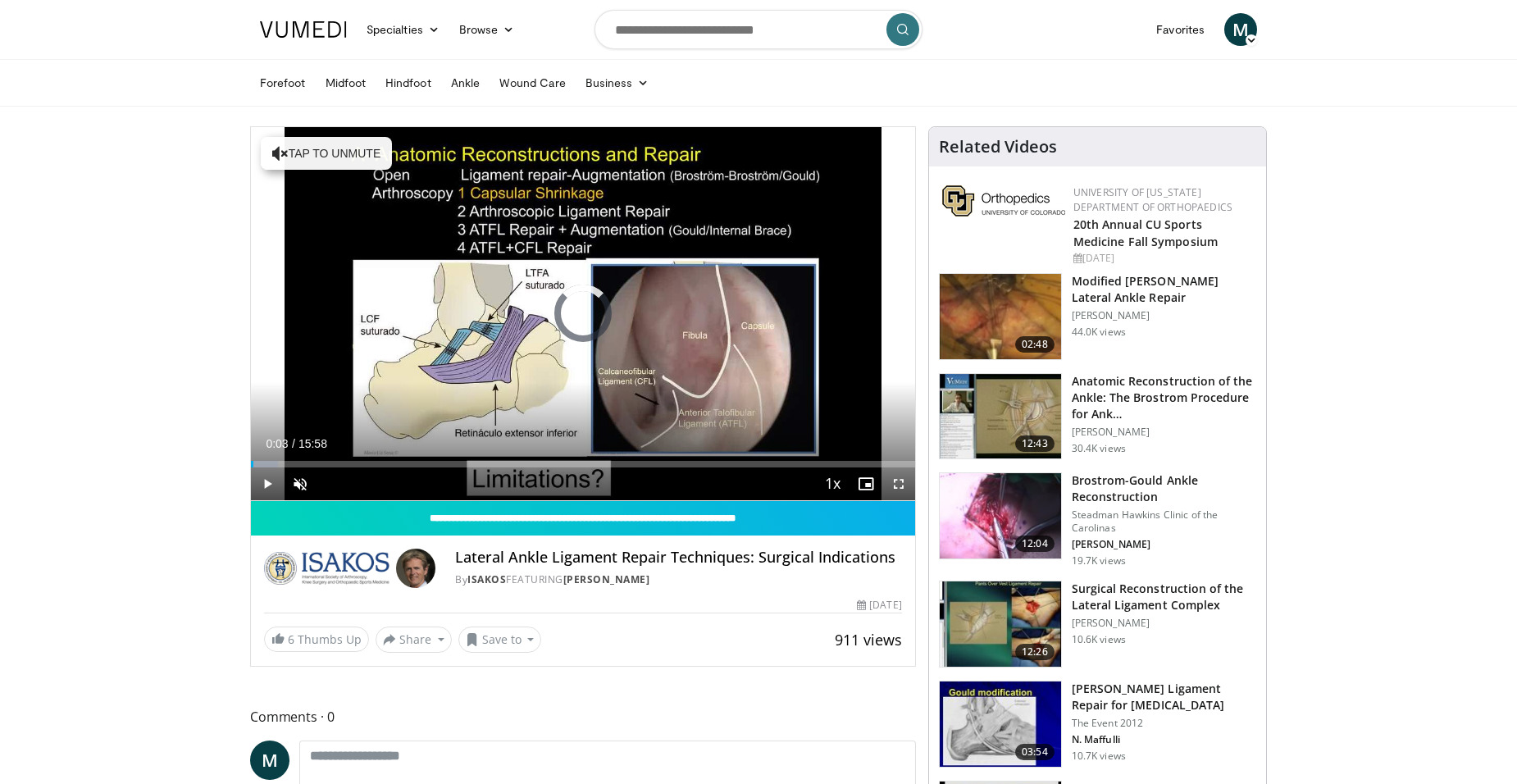
click at [421, 461] on div "Loaded : 4.13% 00:03 04:03" at bounding box center [583, 463] width 665 height 6
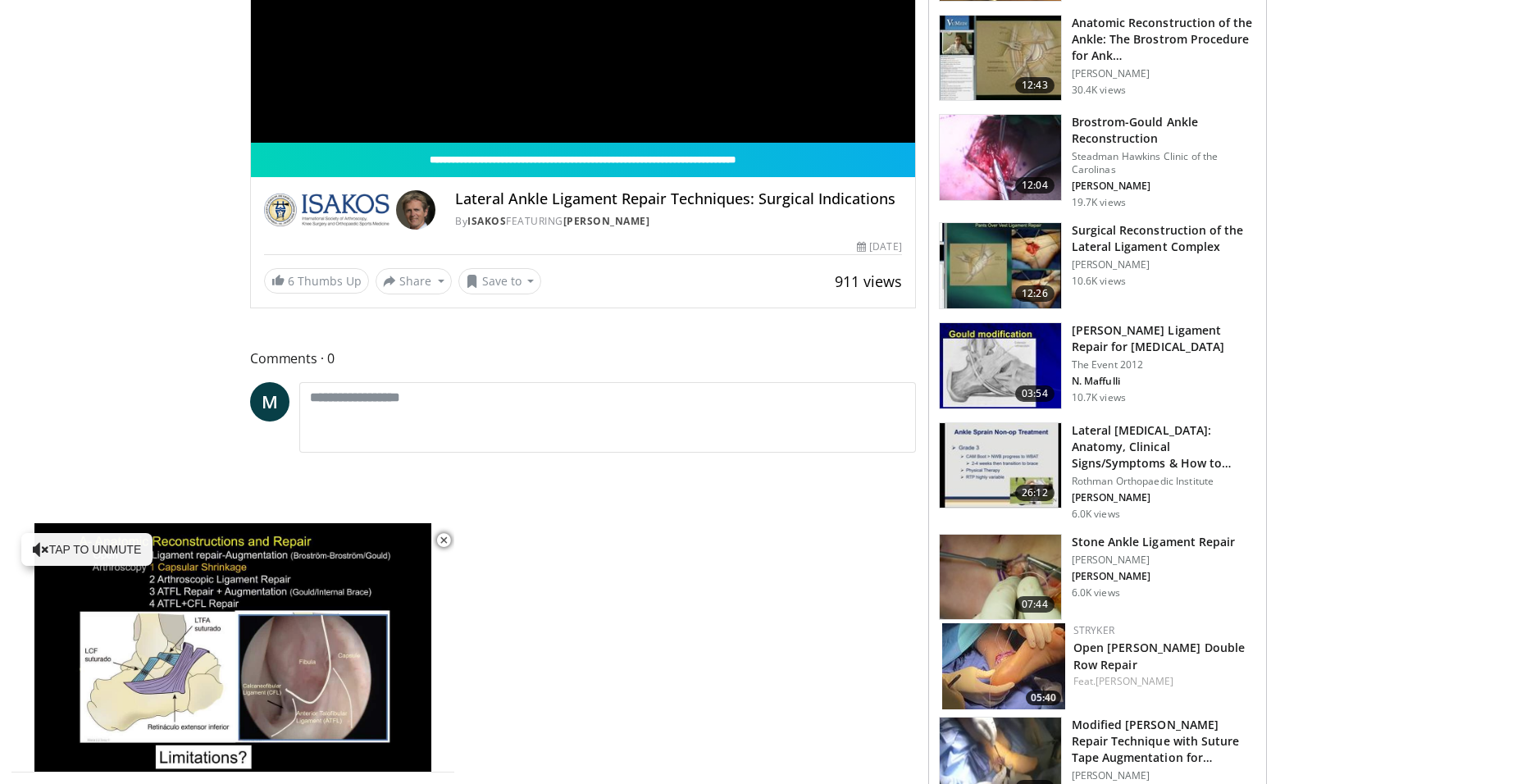
scroll to position [492, 0]
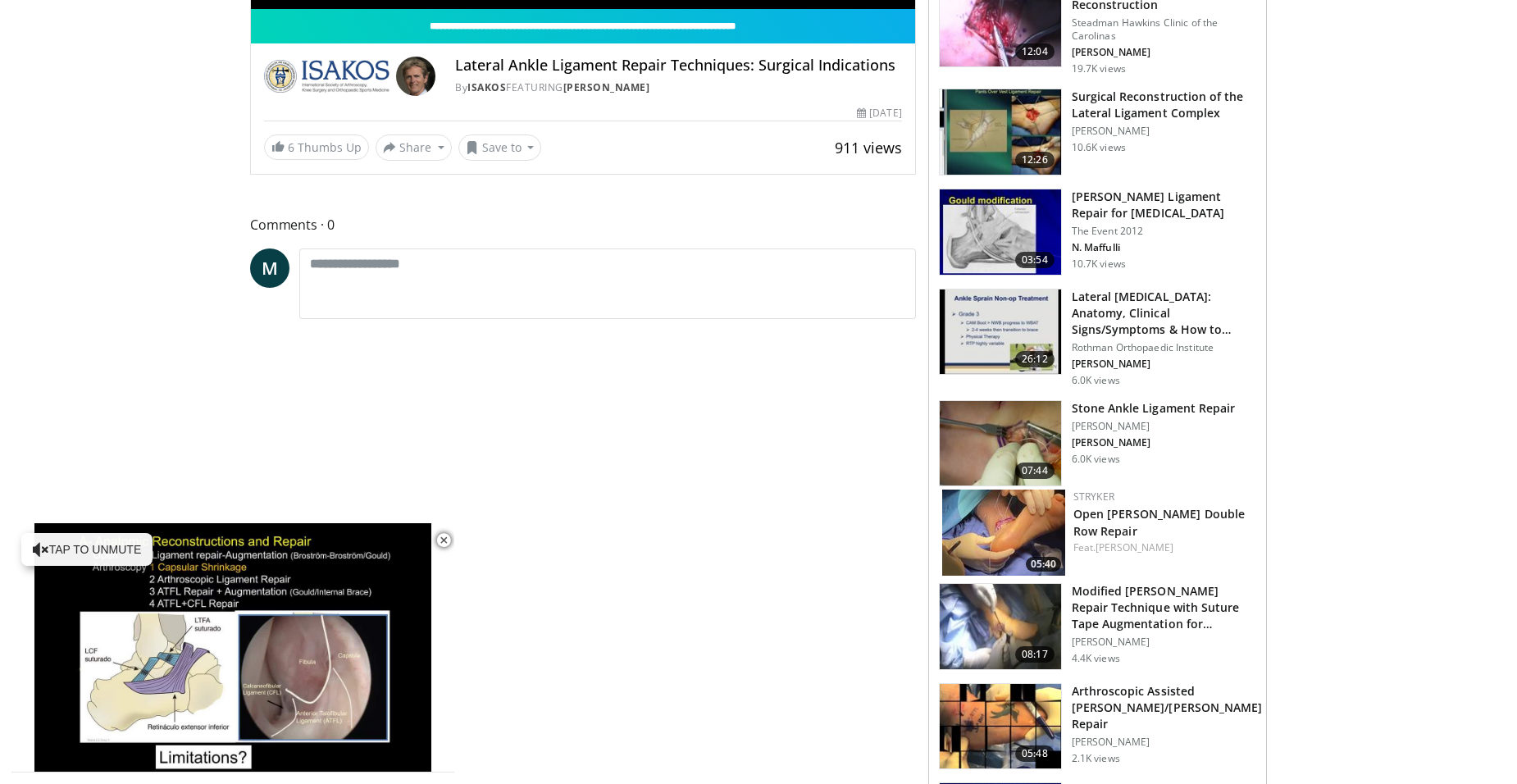
click at [982, 536] on img at bounding box center [1004, 532] width 123 height 86
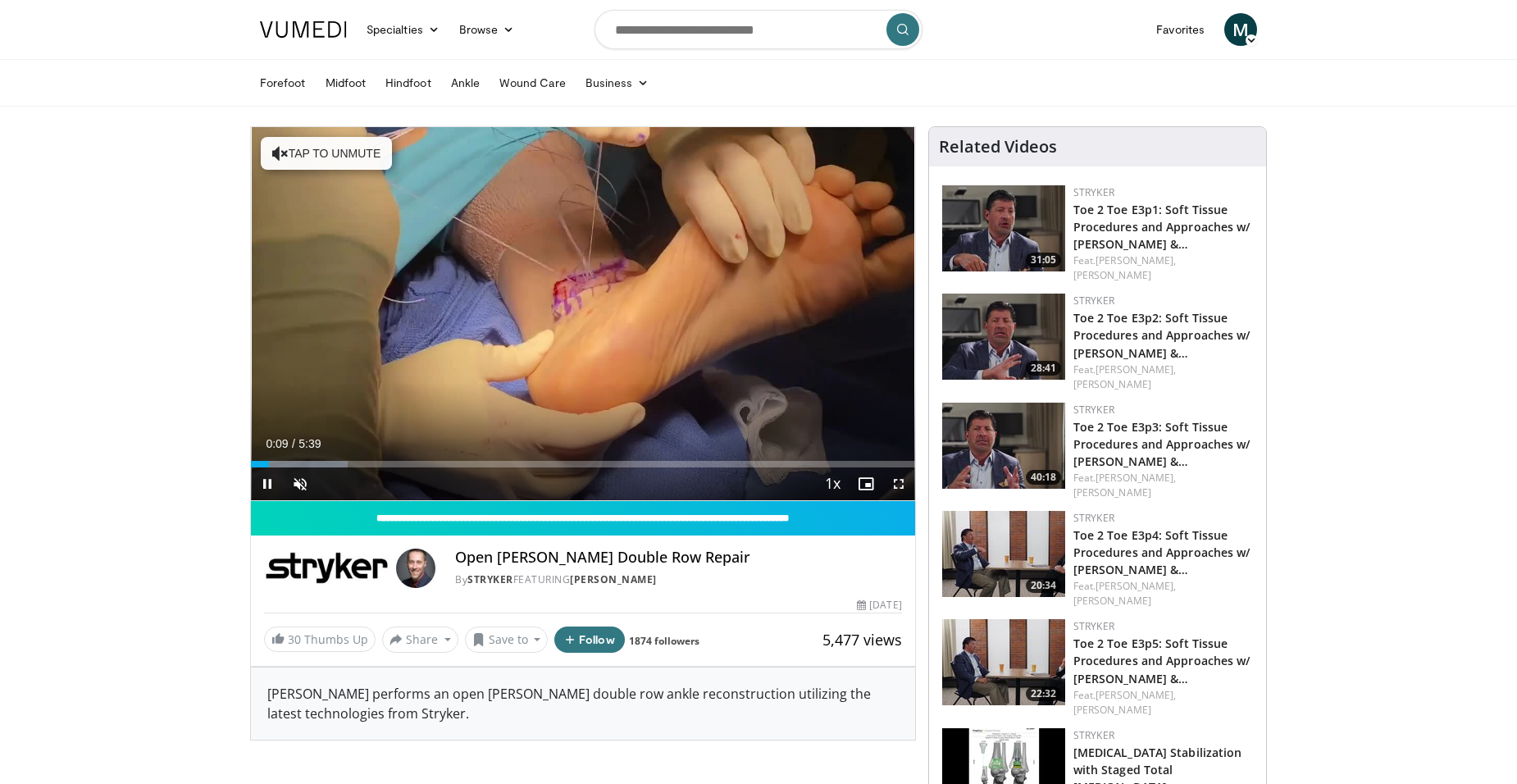
click at [290, 467] on div "Progress Bar" at bounding box center [299, 463] width 97 height 6
